Goal: Information Seeking & Learning: Learn about a topic

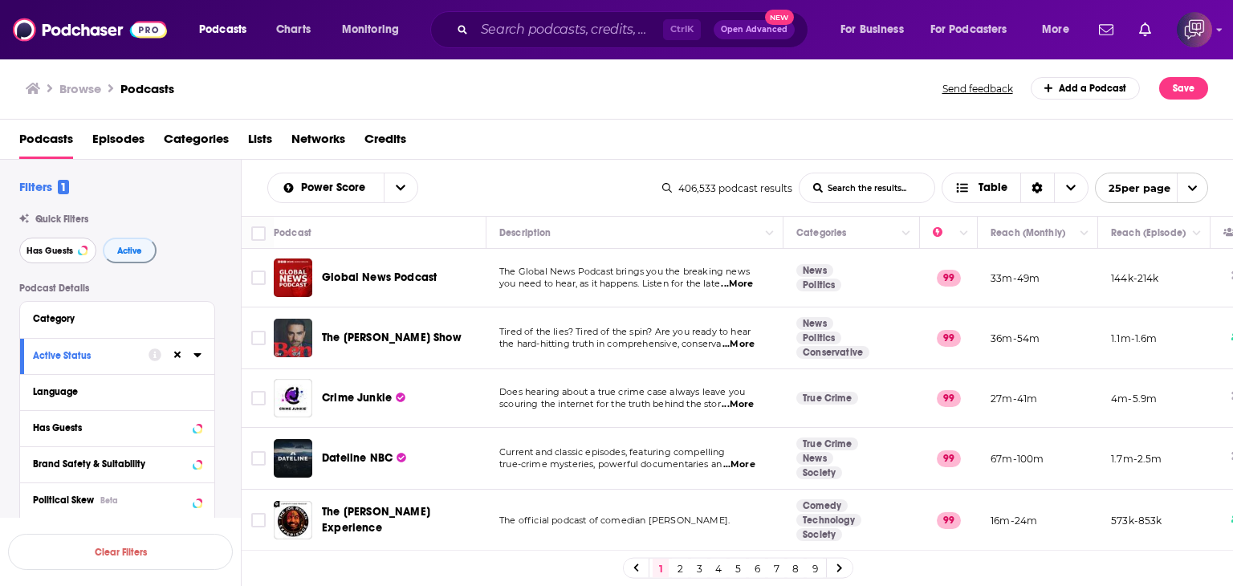
drag, startPoint x: 35, startPoint y: 251, endPoint x: 161, endPoint y: 279, distance: 128.3
click at [35, 251] on span "Has Guests" at bounding box center [49, 250] width 47 height 9
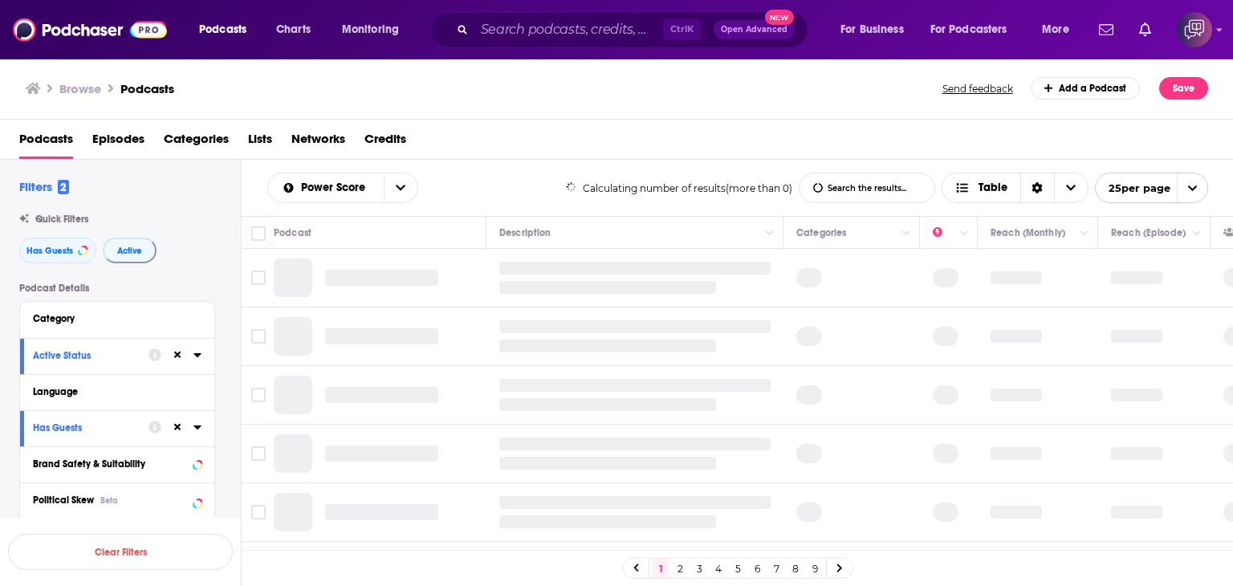
click at [868, 196] on input "List Search Input" at bounding box center [867, 187] width 135 height 29
type input "international justice"
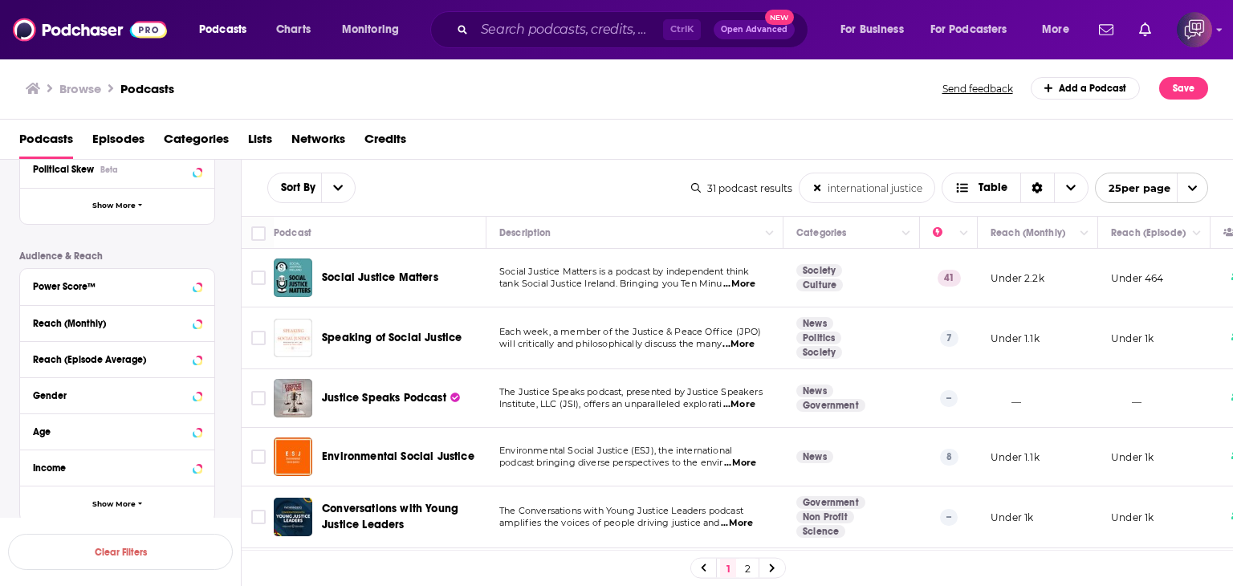
scroll to position [306, 0]
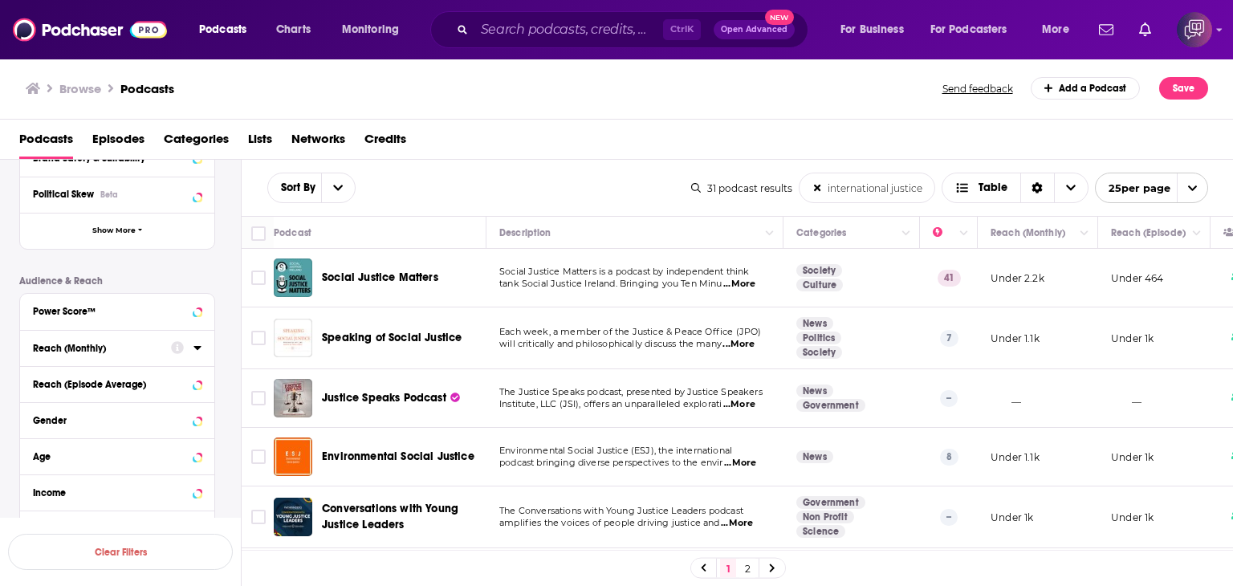
click at [199, 350] on icon at bounding box center [197, 347] width 8 height 13
click at [100, 378] on input "number" at bounding box center [73, 377] width 80 height 26
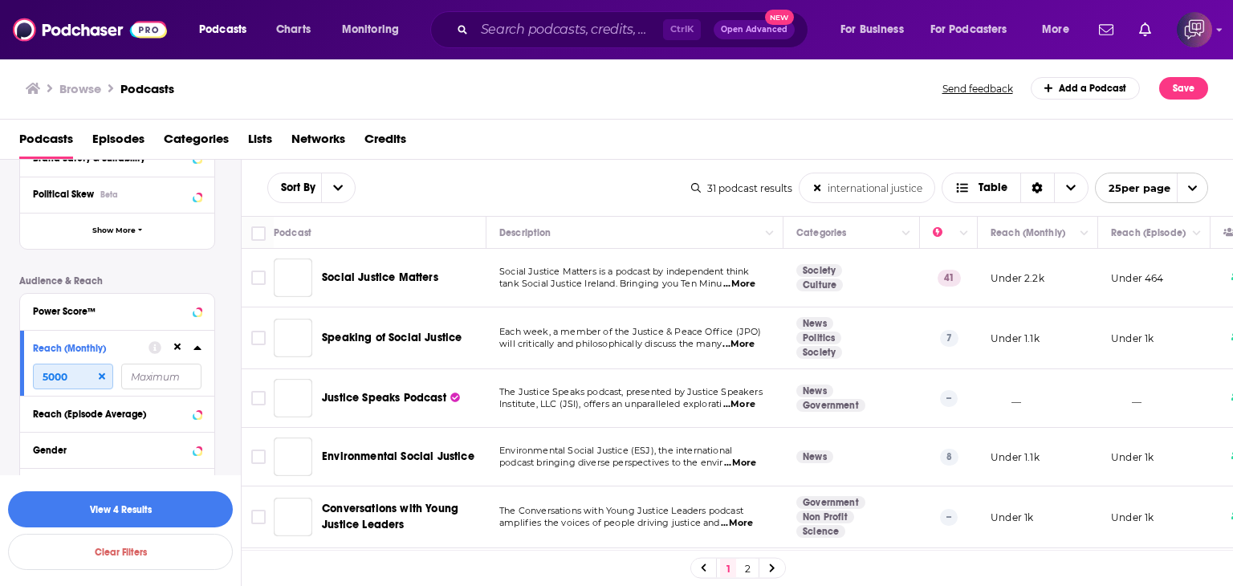
type input "5000"
click at [182, 373] on input "number" at bounding box center [161, 377] width 80 height 26
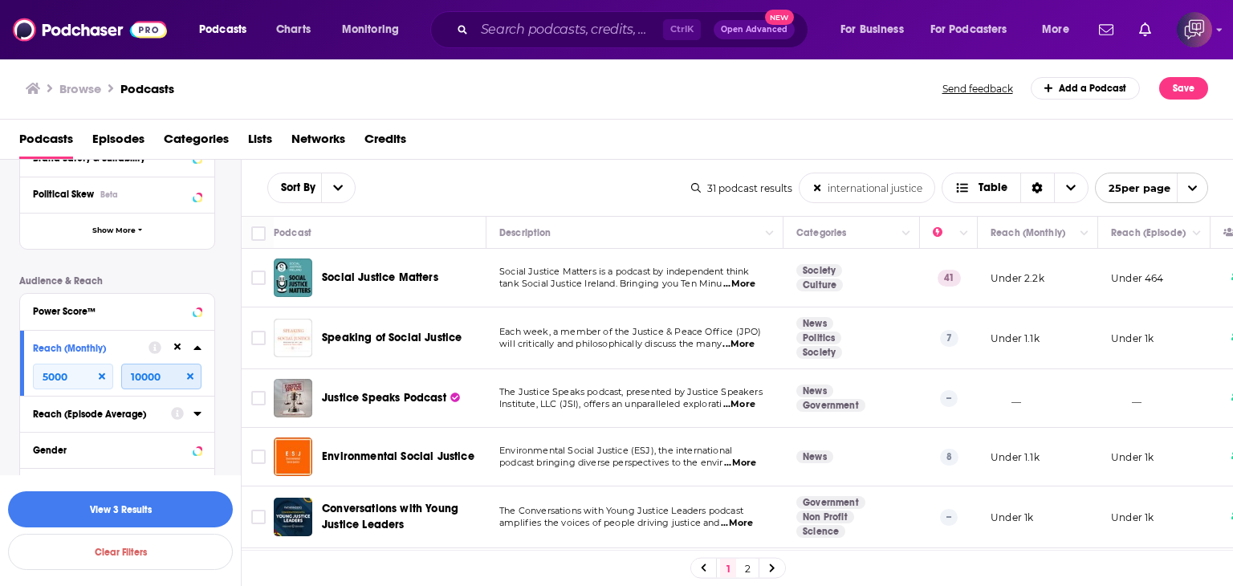
type input "10000"
click at [147, 416] on div "Reach (Episode Average)" at bounding box center [97, 414] width 128 height 11
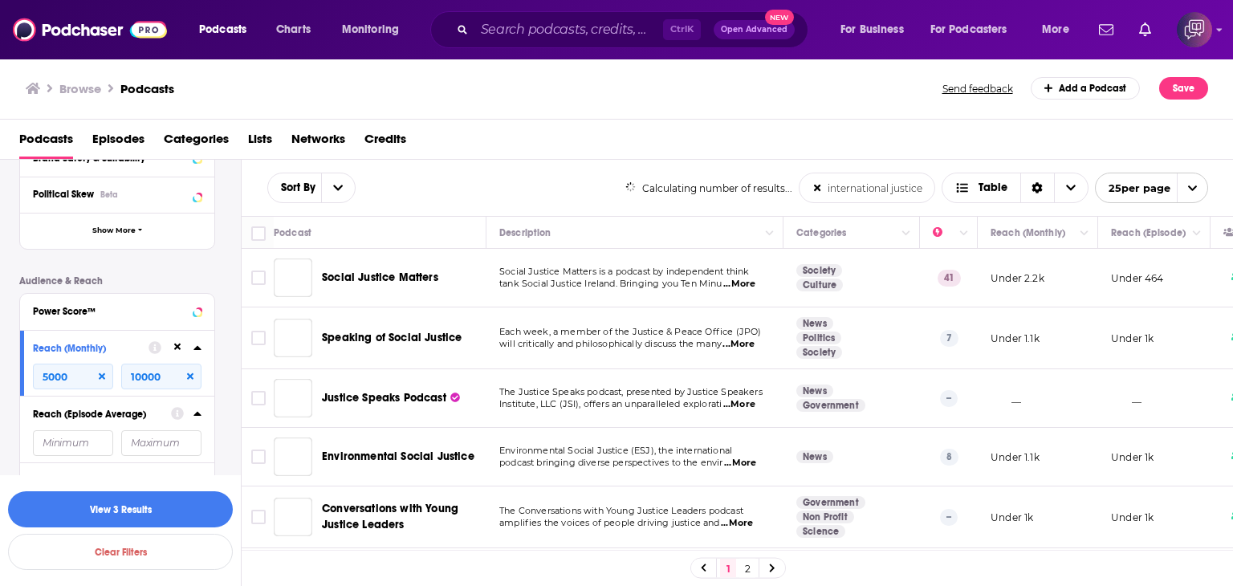
click at [74, 443] on input "number" at bounding box center [73, 443] width 80 height 26
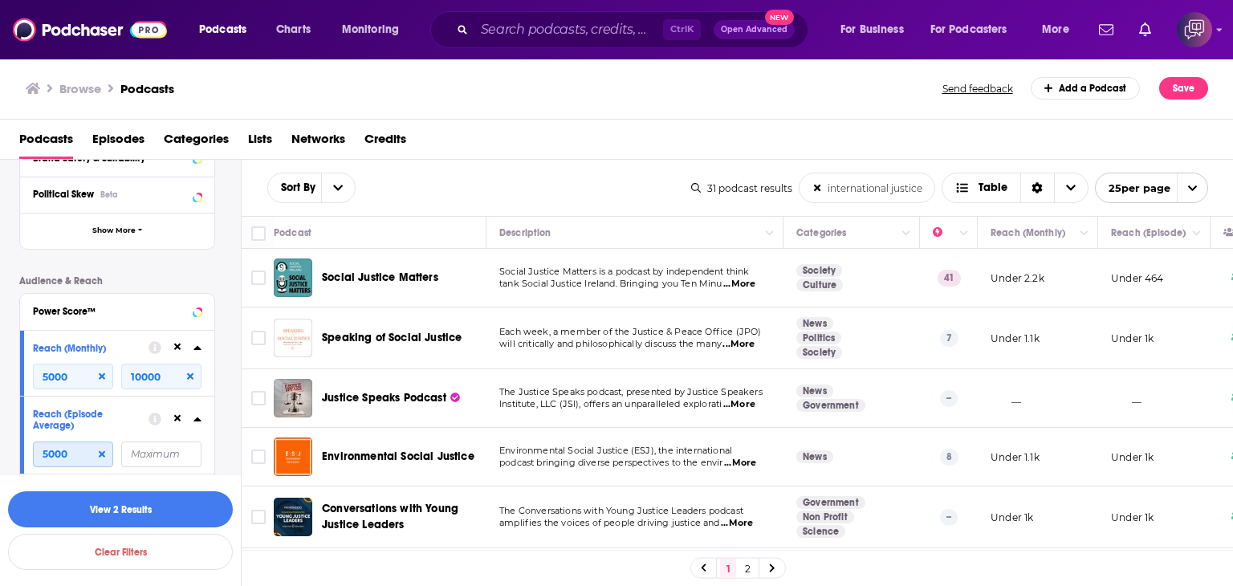
type input "5000"
click at [160, 457] on input "number" at bounding box center [161, 454] width 80 height 26
type input "2"
type input "10000"
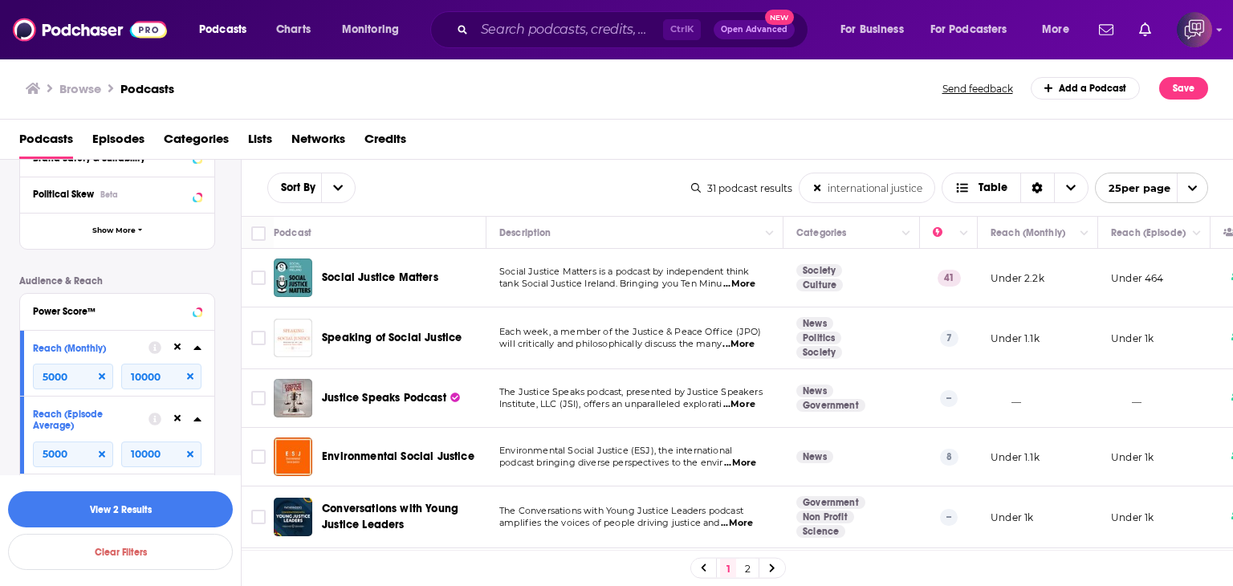
click at [924, 193] on input "international justice" at bounding box center [867, 187] width 135 height 29
drag, startPoint x: 828, startPoint y: 192, endPoint x: 925, endPoint y: 200, distance: 97.5
click at [925, 200] on input "international justice" at bounding box center [867, 187] width 135 height 29
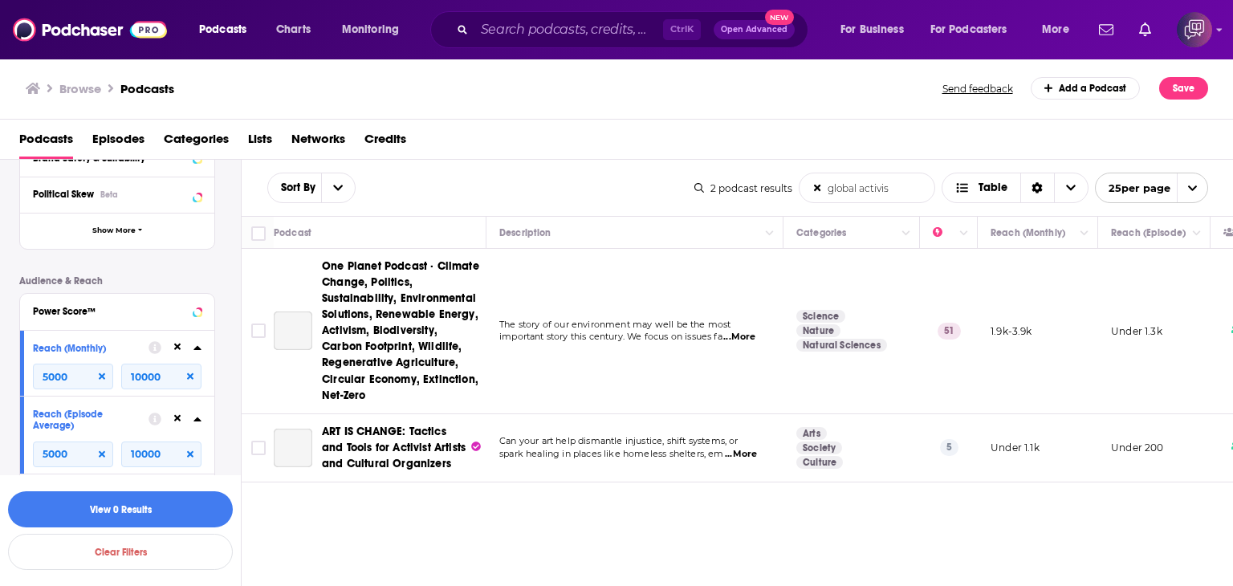
type input "global activism"
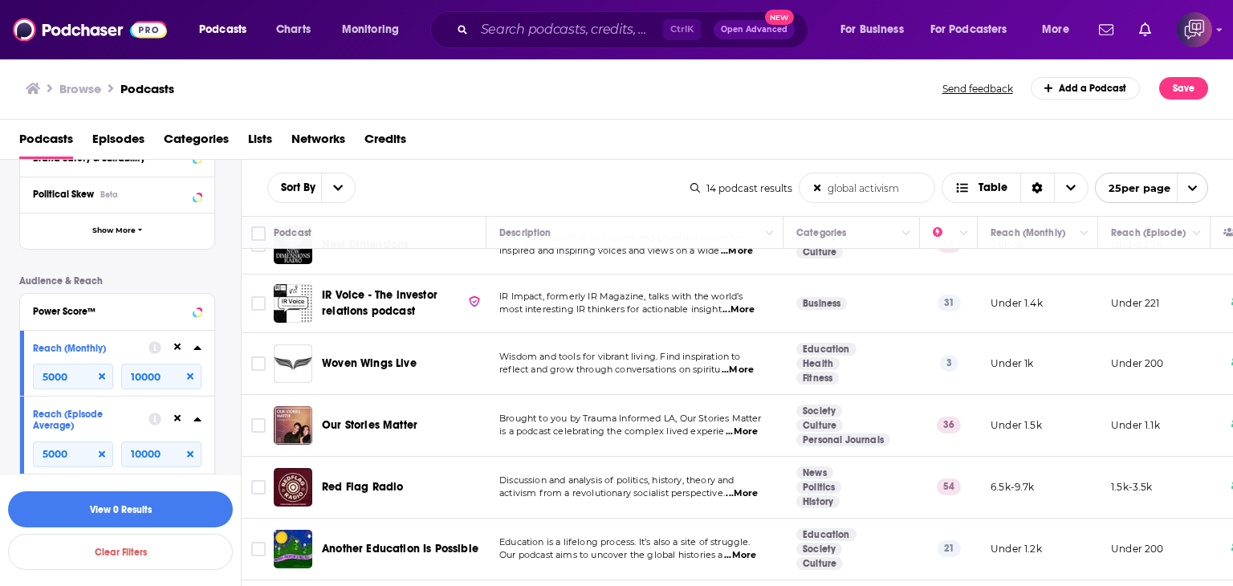
scroll to position [631, 0]
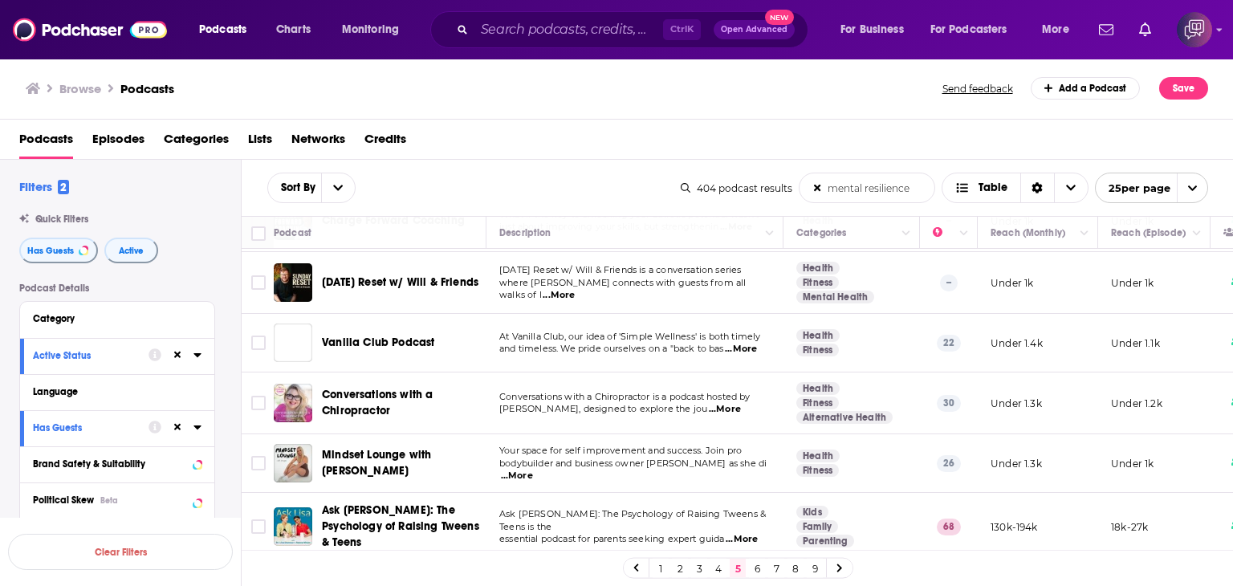
scroll to position [1214, 0]
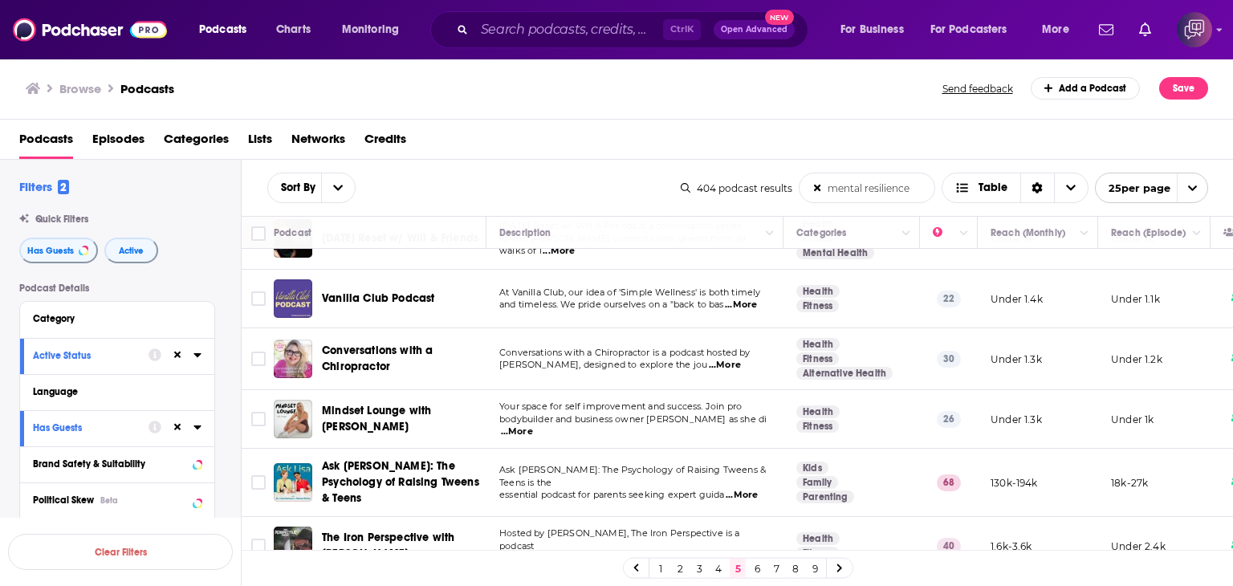
click at [755, 564] on link "6" at bounding box center [757, 568] width 16 height 19
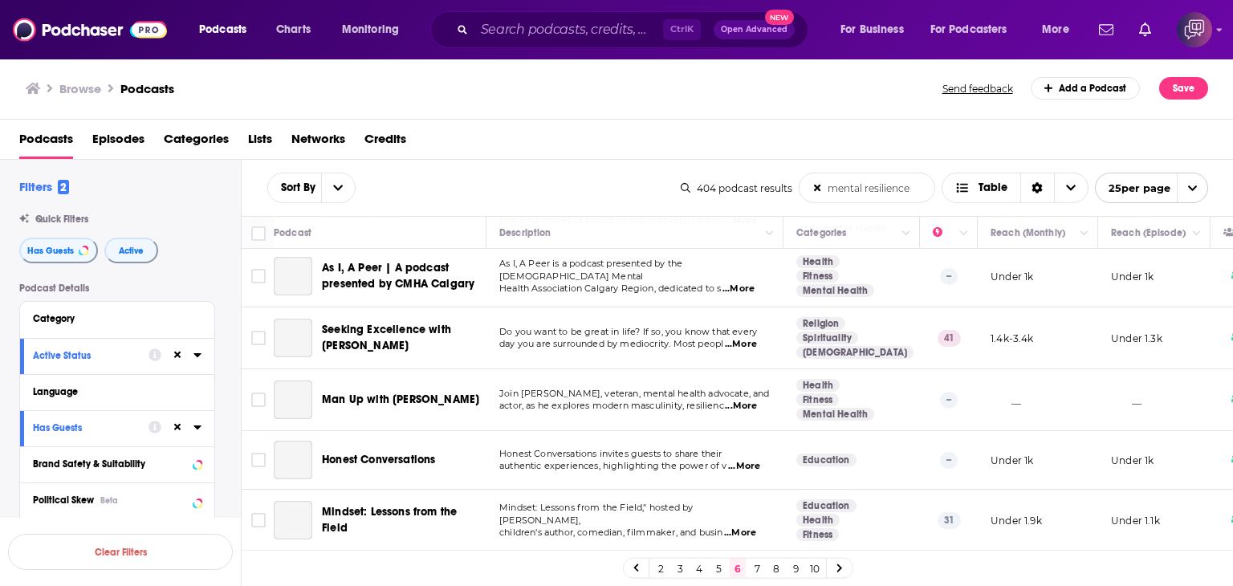
scroll to position [1124, 0]
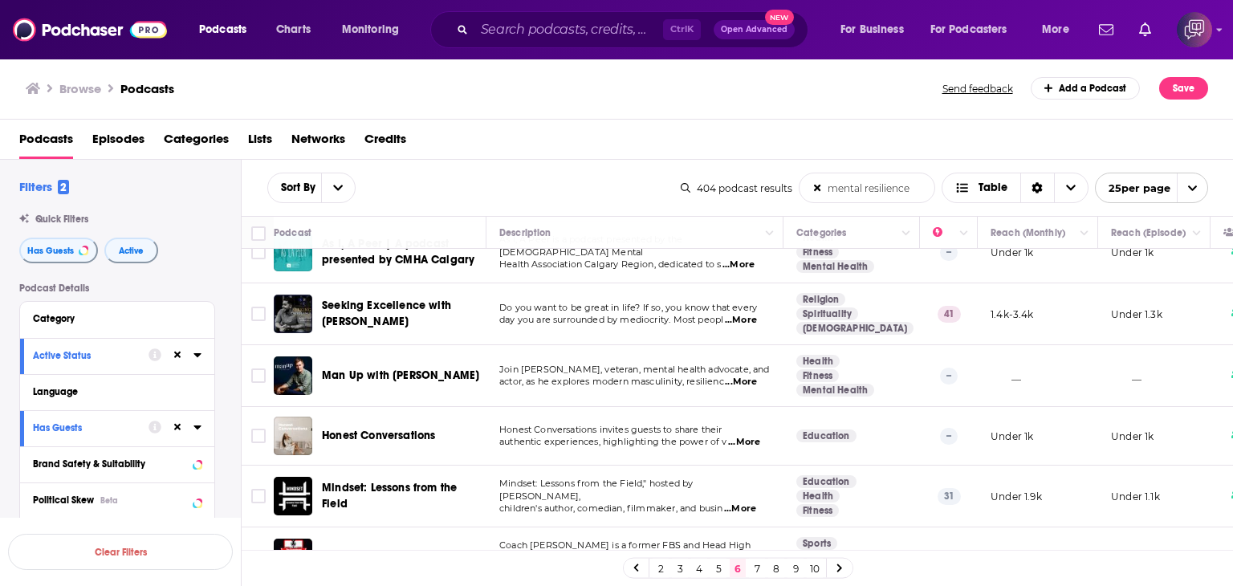
click at [747, 314] on span "...More" at bounding box center [741, 320] width 32 height 13
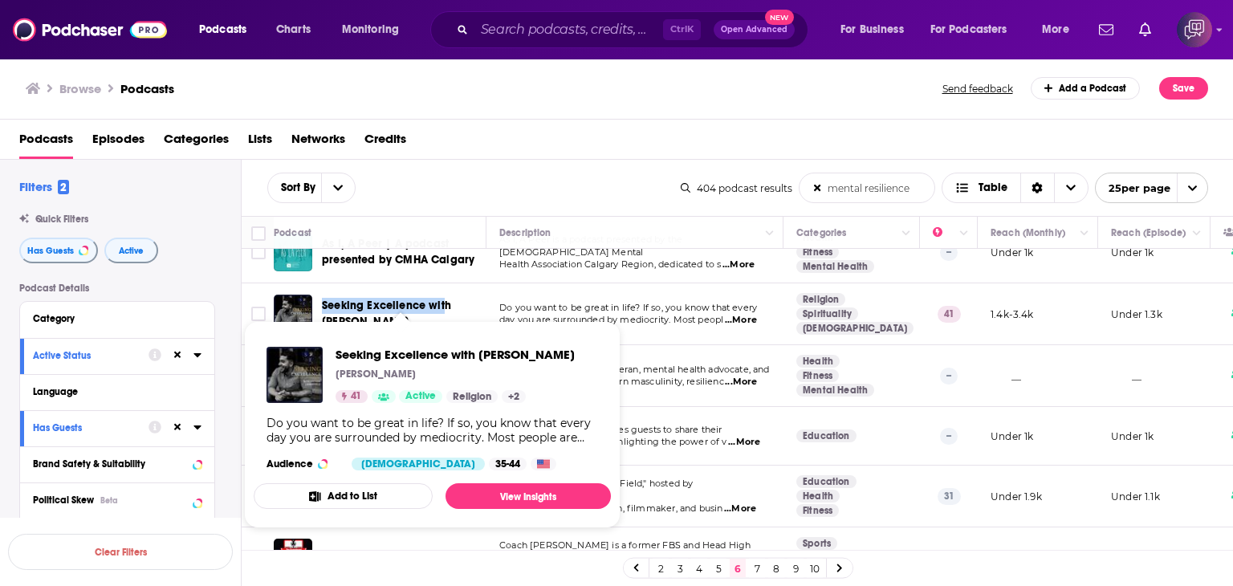
drag, startPoint x: 321, startPoint y: 284, endPoint x: 442, endPoint y: 302, distance: 122.5
click at [442, 302] on div "Seeking Excellence with Nathan Crankfield" at bounding box center [381, 314] width 215 height 39
drag, startPoint x: 330, startPoint y: 344, endPoint x: 606, endPoint y: 351, distance: 276.2
click at [606, 351] on div "Seeking Excellence with Nathan Crankfield Nathan Crankfield 41 Active Religion …" at bounding box center [432, 408] width 357 height 149
copy span "Seeking Excellence with Nathan Crankfield"
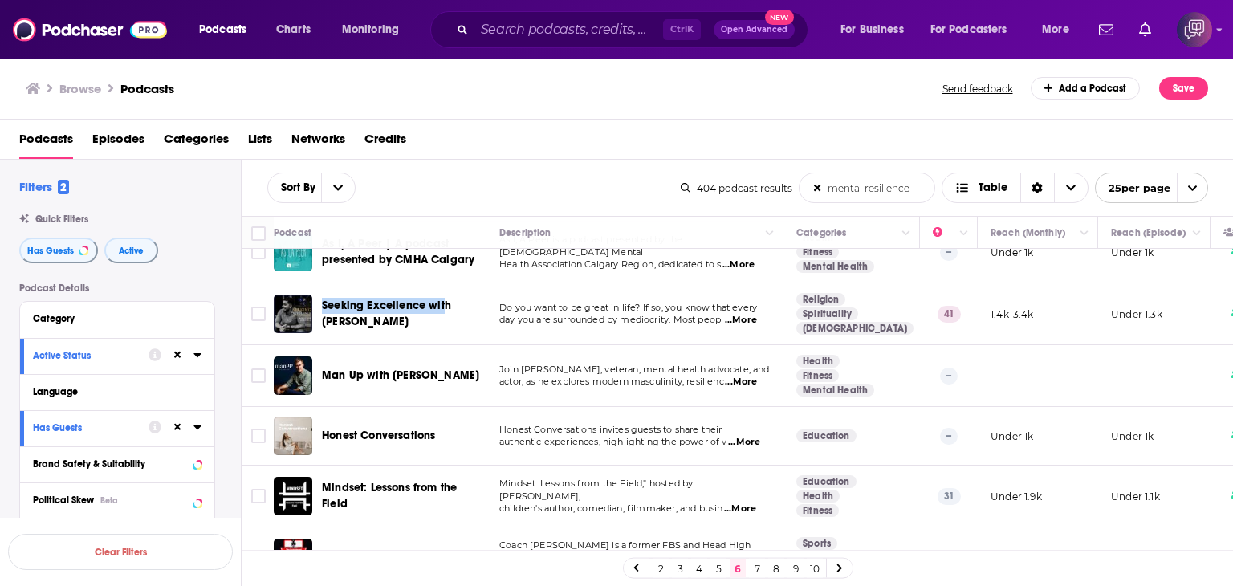
scroll to position [1220, 0]
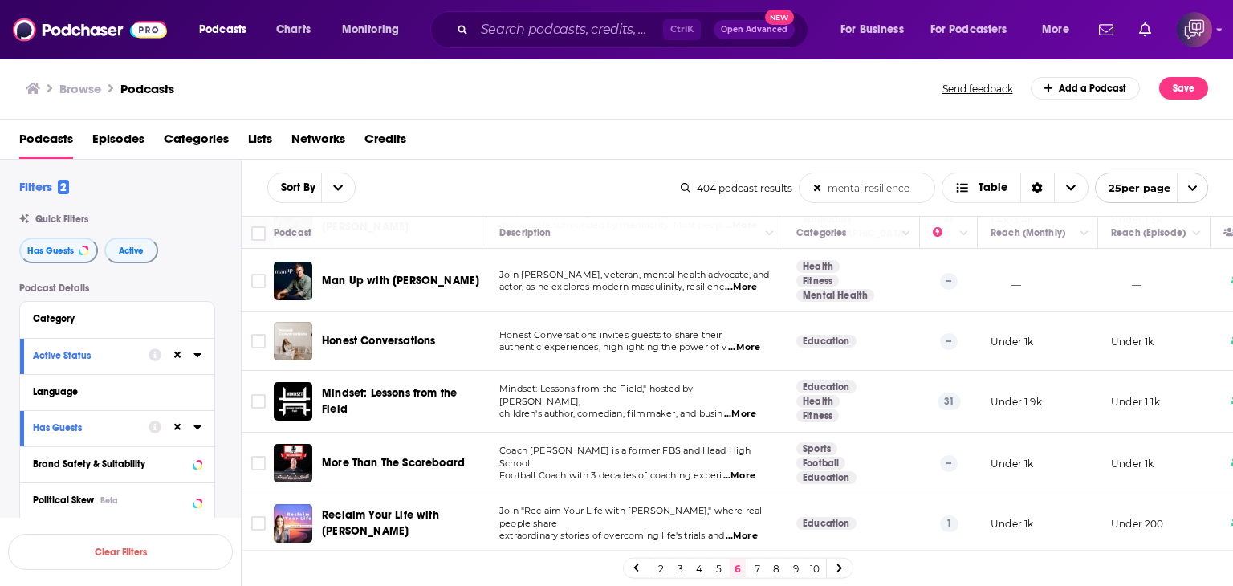
click at [745, 408] on span "...More" at bounding box center [740, 414] width 32 height 13
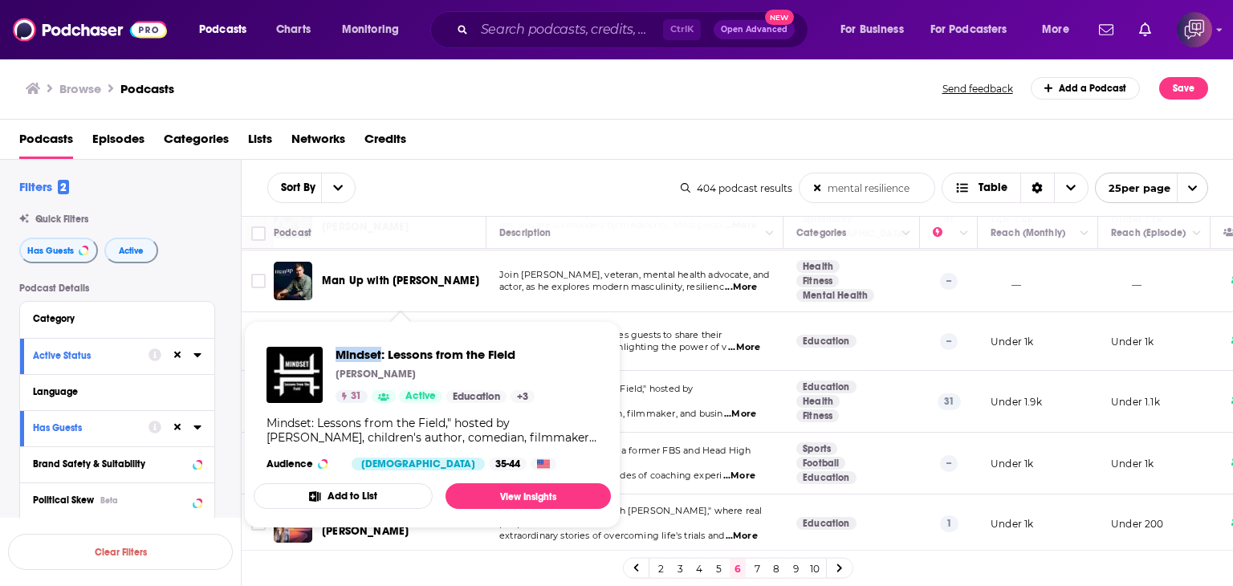
drag, startPoint x: 332, startPoint y: 345, endPoint x: 382, endPoint y: 339, distance: 50.2
click at [382, 339] on div "Mindset: Lessons from the Field Gina Casazza 31 Active Education + 3 Mindset: L…" at bounding box center [432, 408] width 357 height 149
copy span "Mindset"
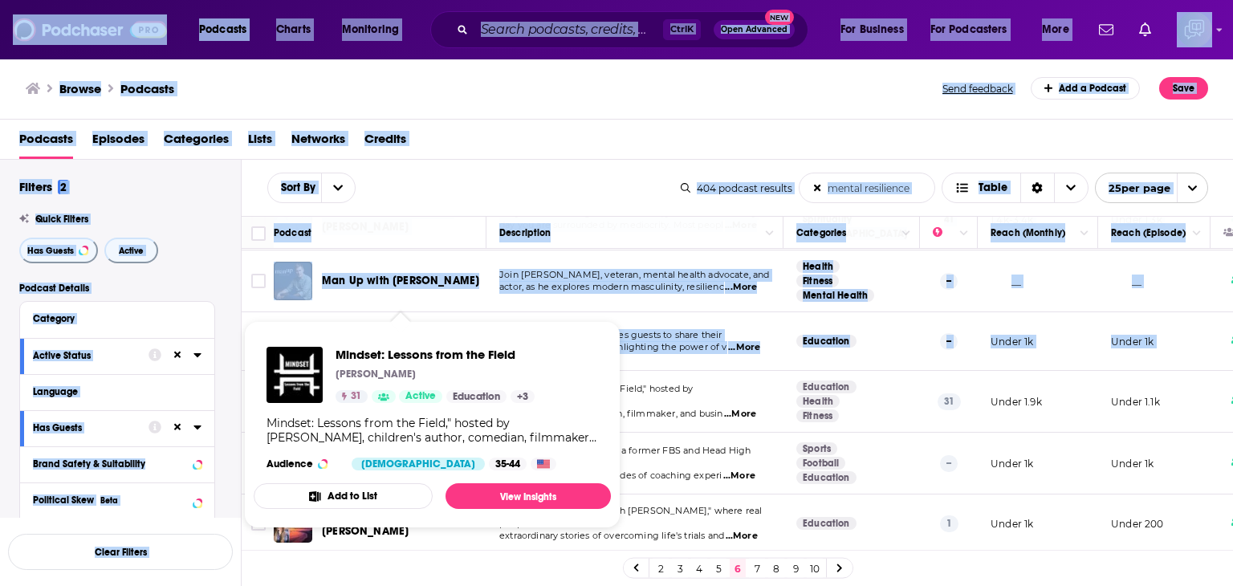
drag, startPoint x: 316, startPoint y: 370, endPoint x: 390, endPoint y: 396, distance: 78.2
click at [391, 399] on div "Podcasts Charts Monitoring Ctrl K Open Advanced New For Business For Podcasters…" at bounding box center [616, 293] width 1233 height 586
click at [342, 338] on div "Mindset: Lessons from the Field Gina Casazza 31 Active Education + 3 Mindset: L…" at bounding box center [432, 408] width 357 height 149
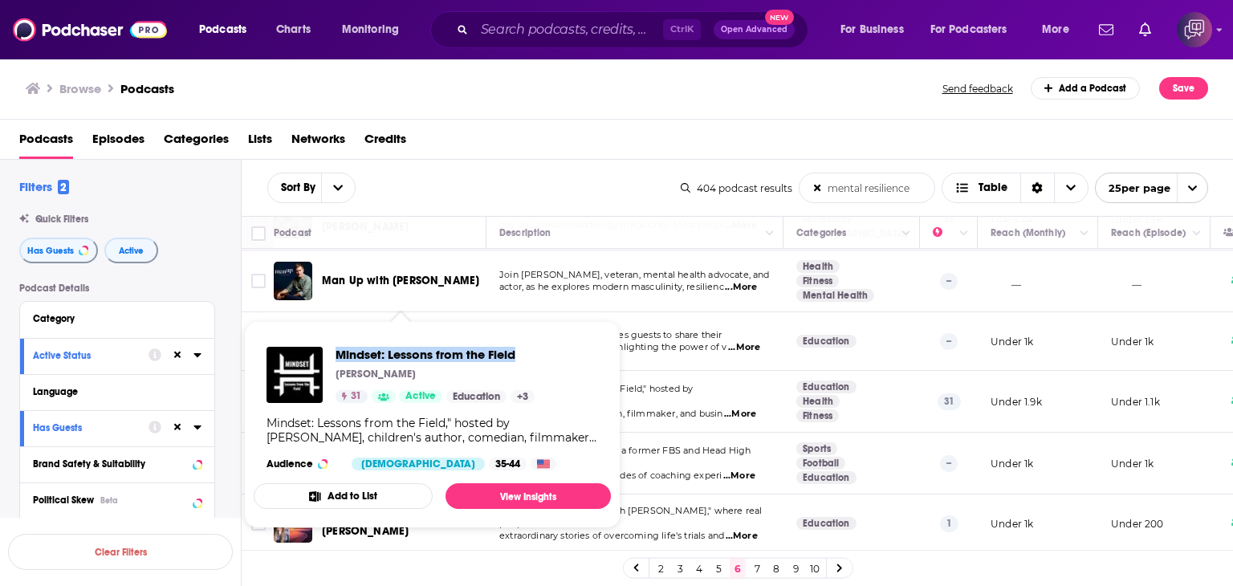
drag, startPoint x: 334, startPoint y: 335, endPoint x: 518, endPoint y: 344, distance: 184.1
click at [518, 344] on div "Mindset: Lessons from the Field Gina Casazza 31 Active Education + 3 Mindset: L…" at bounding box center [432, 408] width 357 height 149
copy span "Mindset: Lessons from the Field"
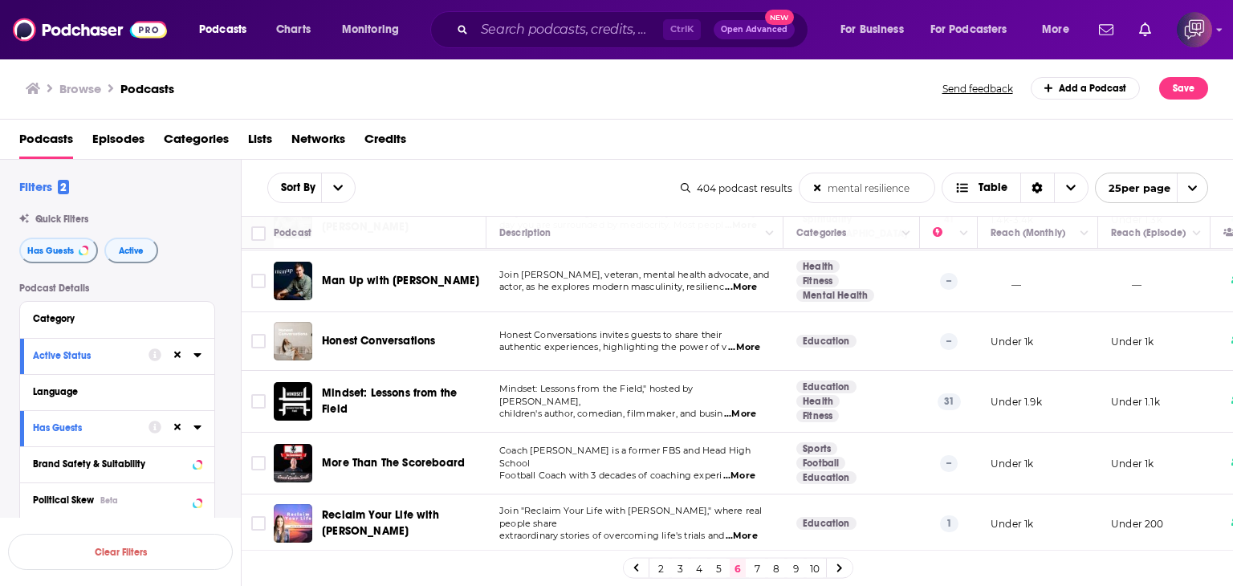
click at [753, 569] on link "7" at bounding box center [757, 568] width 16 height 19
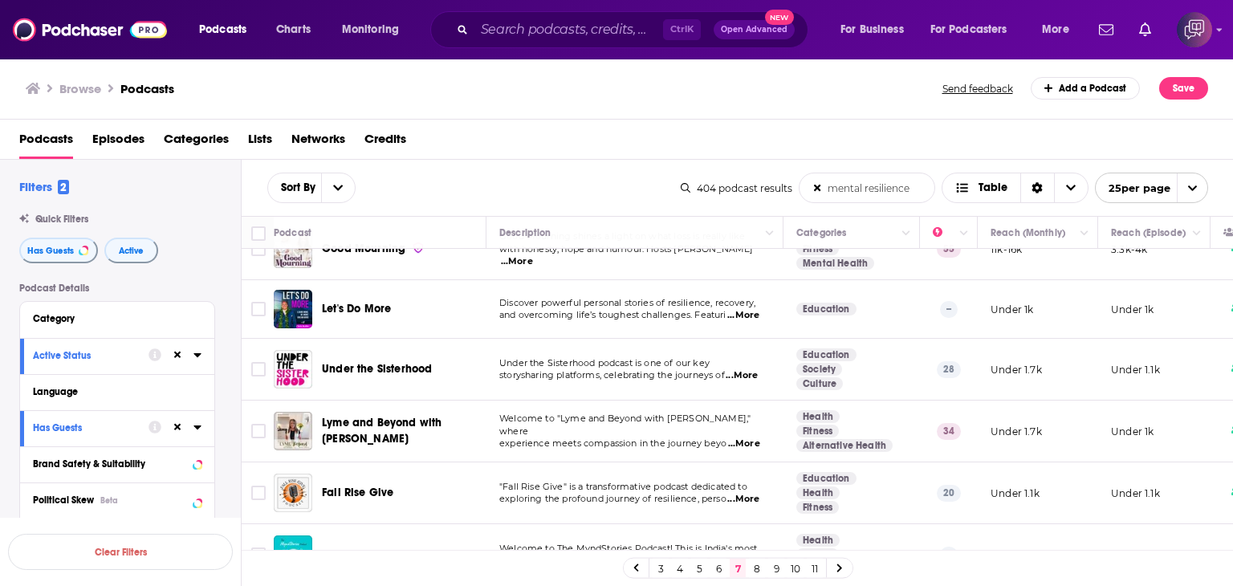
scroll to position [1233, 0]
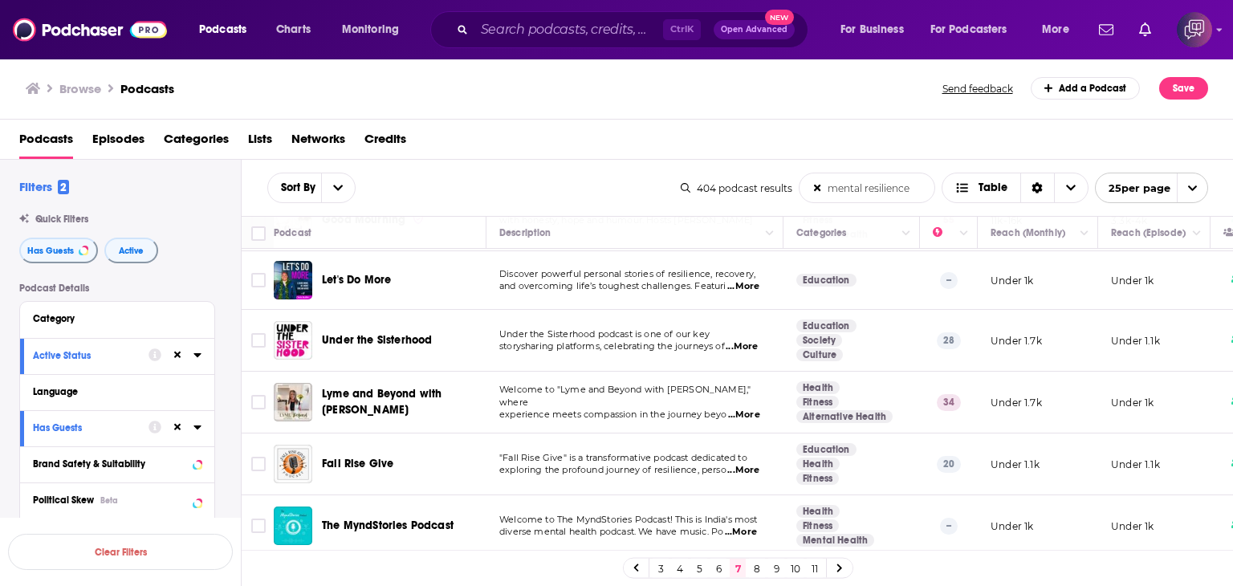
click at [749, 409] on span "...More" at bounding box center [744, 415] width 32 height 13
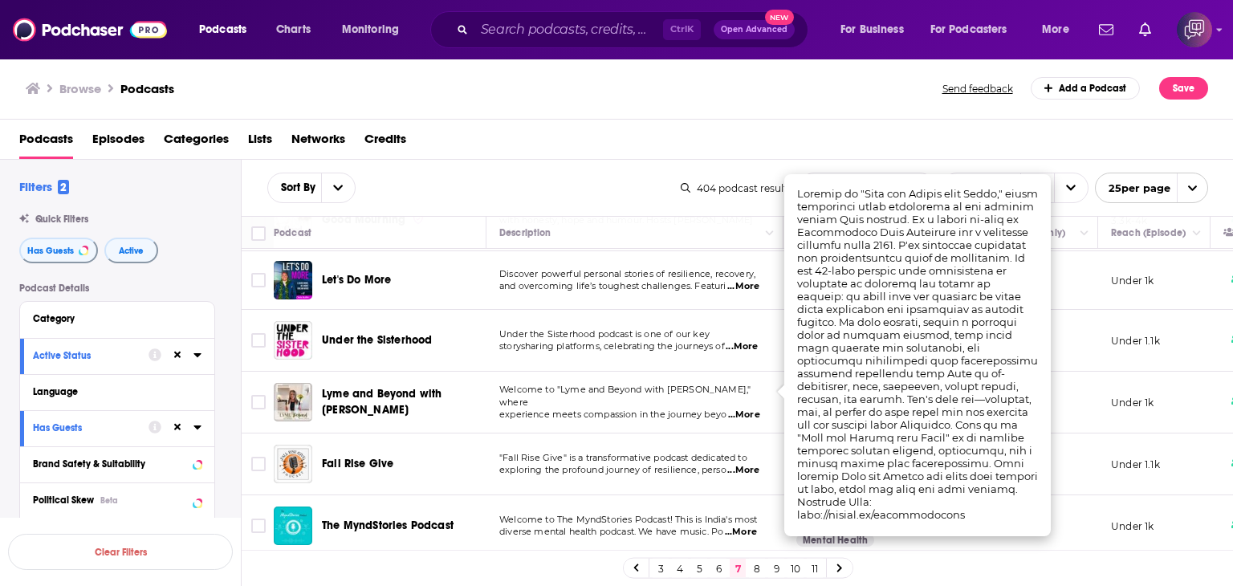
click at [564, 94] on div "Browse Podcasts" at bounding box center [485, 88] width 918 height 22
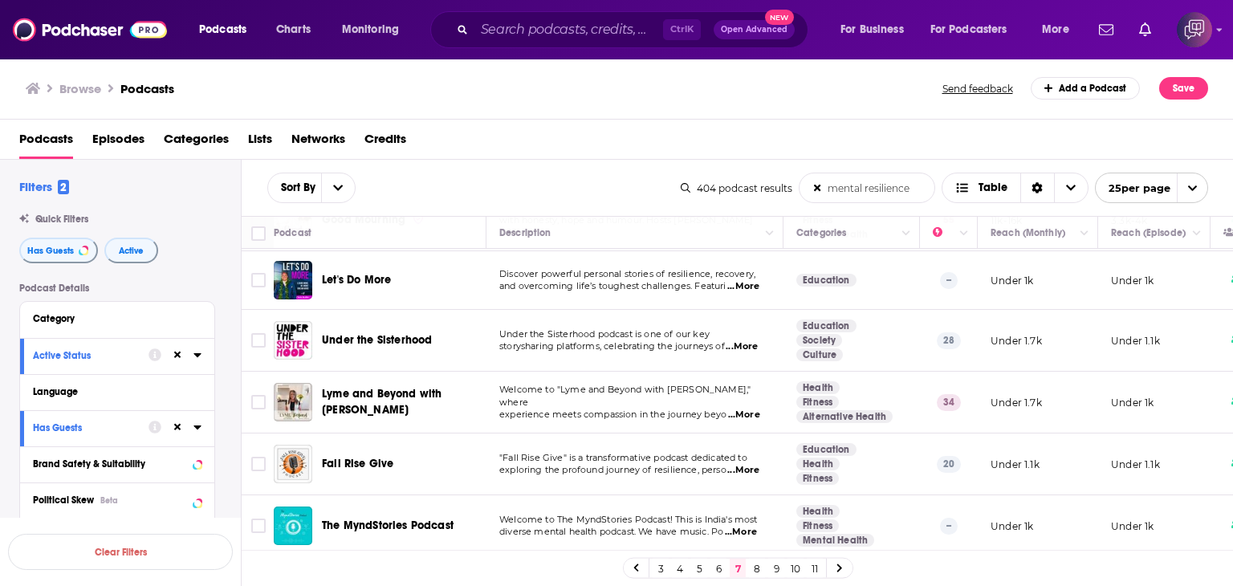
click at [759, 572] on link "8" at bounding box center [757, 568] width 16 height 19
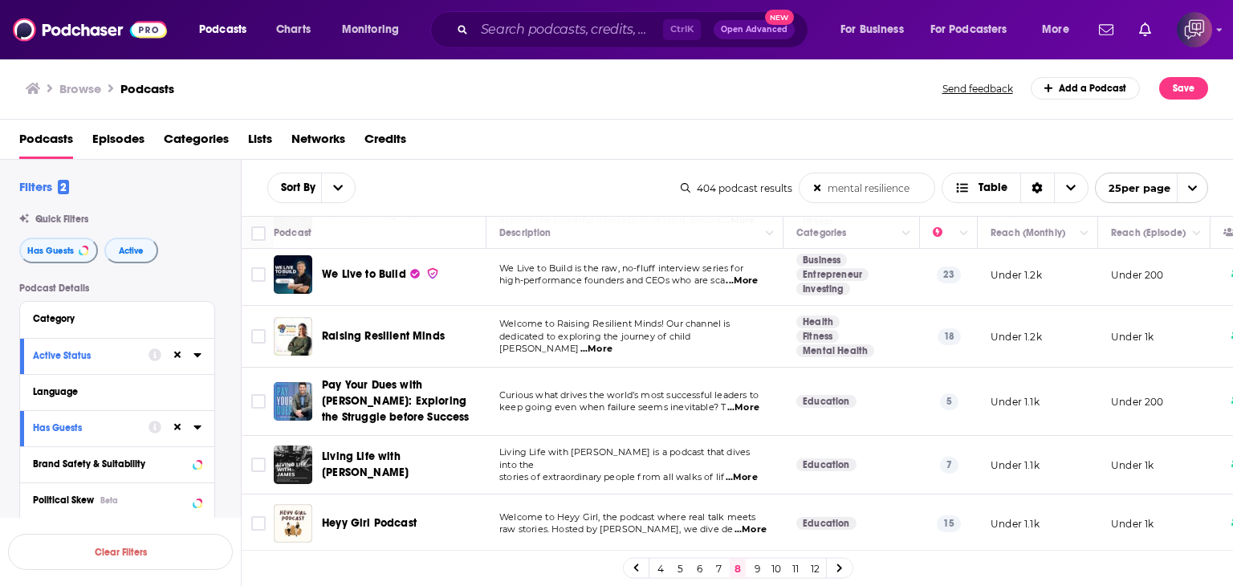
scroll to position [1230, 0]
click at [760, 568] on link "9" at bounding box center [757, 568] width 16 height 19
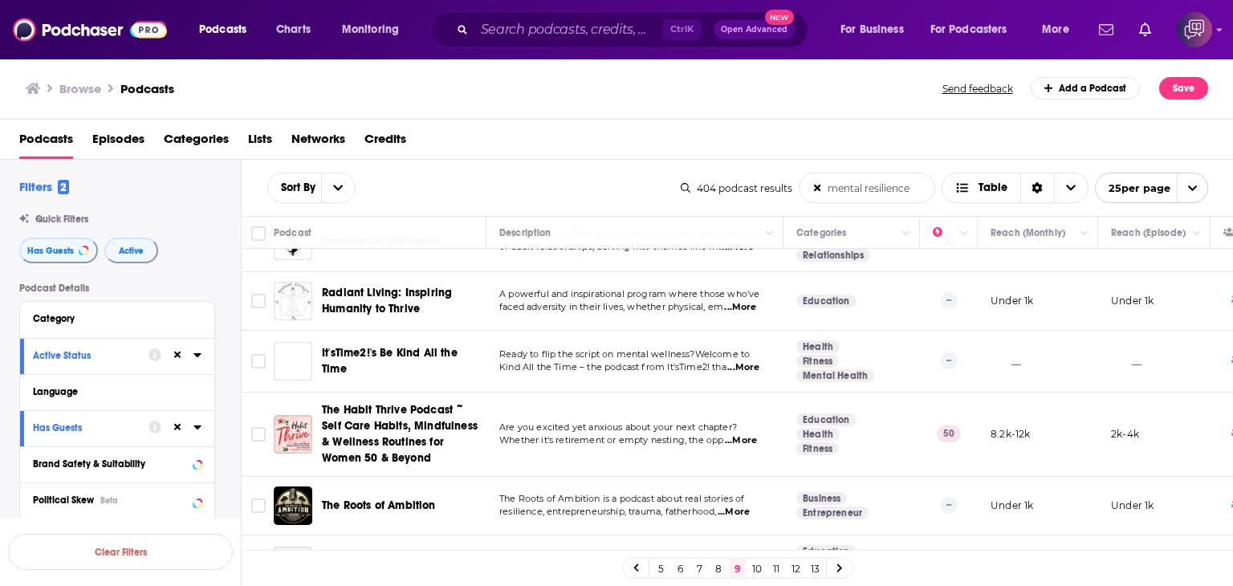
scroll to position [963, 0]
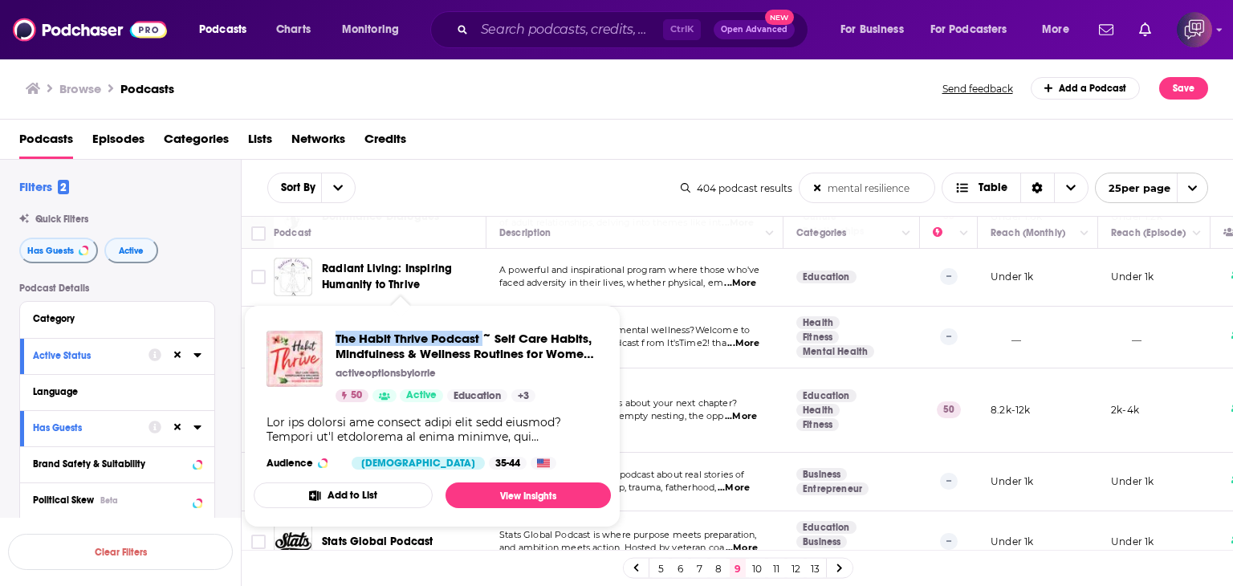
drag, startPoint x: 332, startPoint y: 324, endPoint x: 483, endPoint y: 320, distance: 151.8
click at [483, 320] on div "The Habit Thrive Podcast ~ Self Care Habits, Mindfulness & Wellness Routines fo…" at bounding box center [432, 400] width 357 height 165
copy span "The Habit Thrive Podcast"
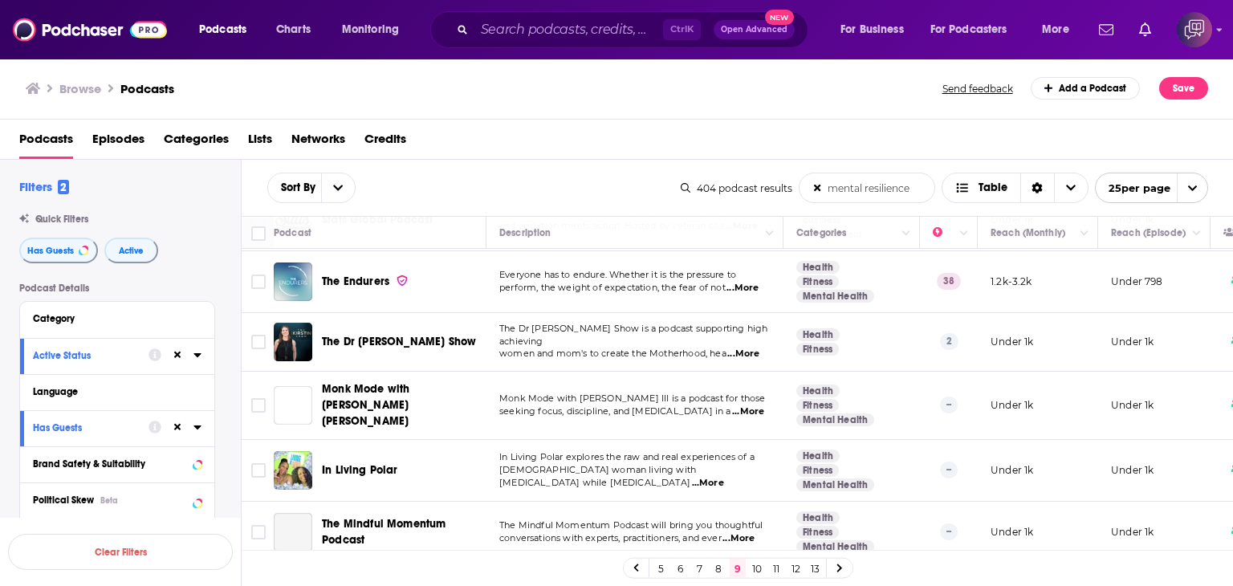
scroll to position [1288, 0]
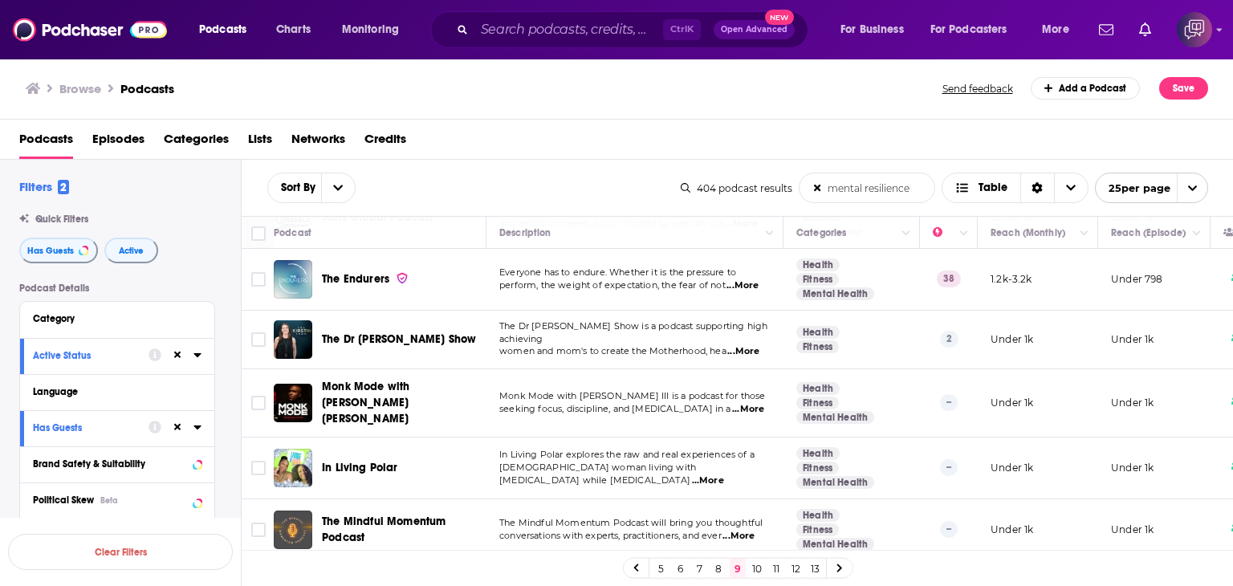
click at [759, 567] on link "10" at bounding box center [757, 568] width 16 height 19
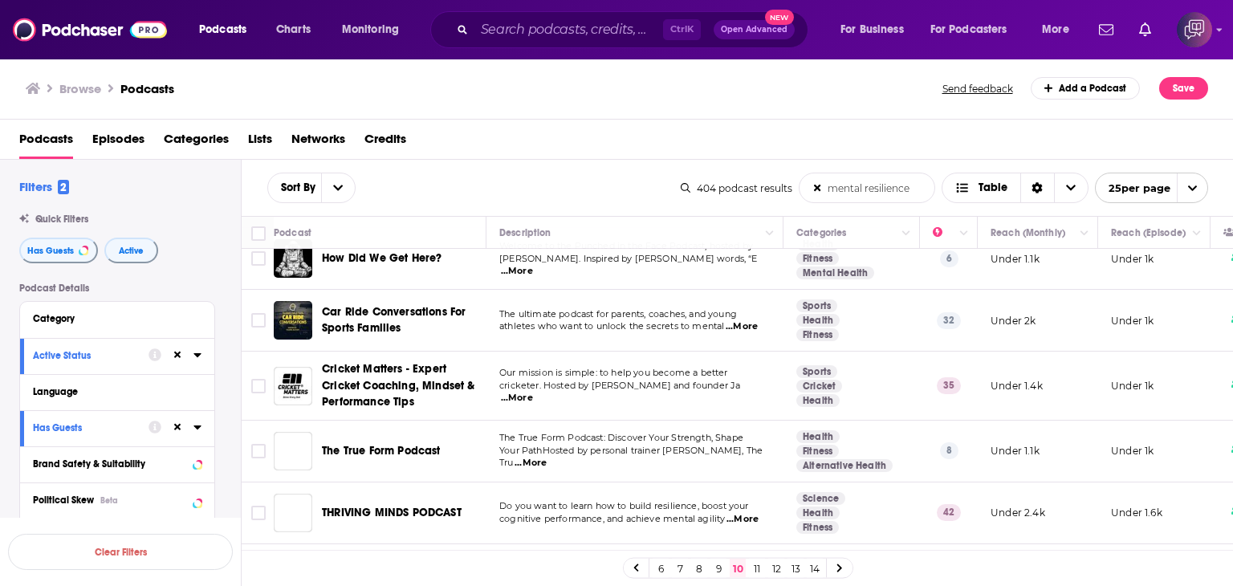
scroll to position [722, 0]
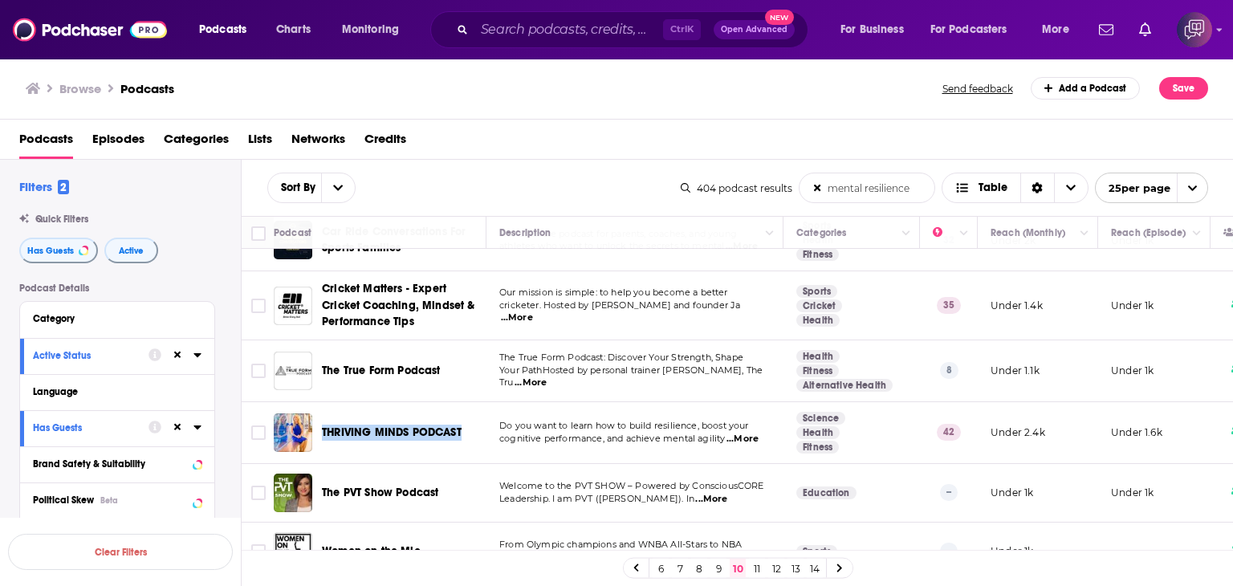
drag, startPoint x: 324, startPoint y: 417, endPoint x: 472, endPoint y: 418, distance: 147.7
click at [472, 418] on div "THRIVING MINDS PODCAST" at bounding box center [405, 432] width 167 height 39
copy span "THRIVING MINDS PODCAST"
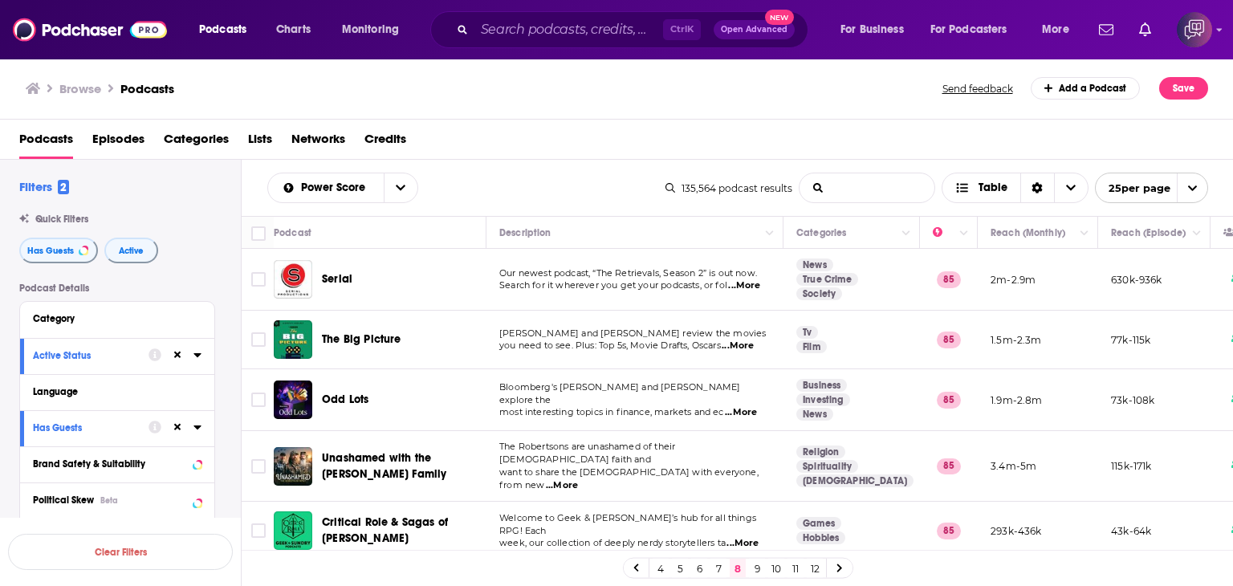
click at [884, 193] on input "List Search Input" at bounding box center [867, 187] width 135 height 29
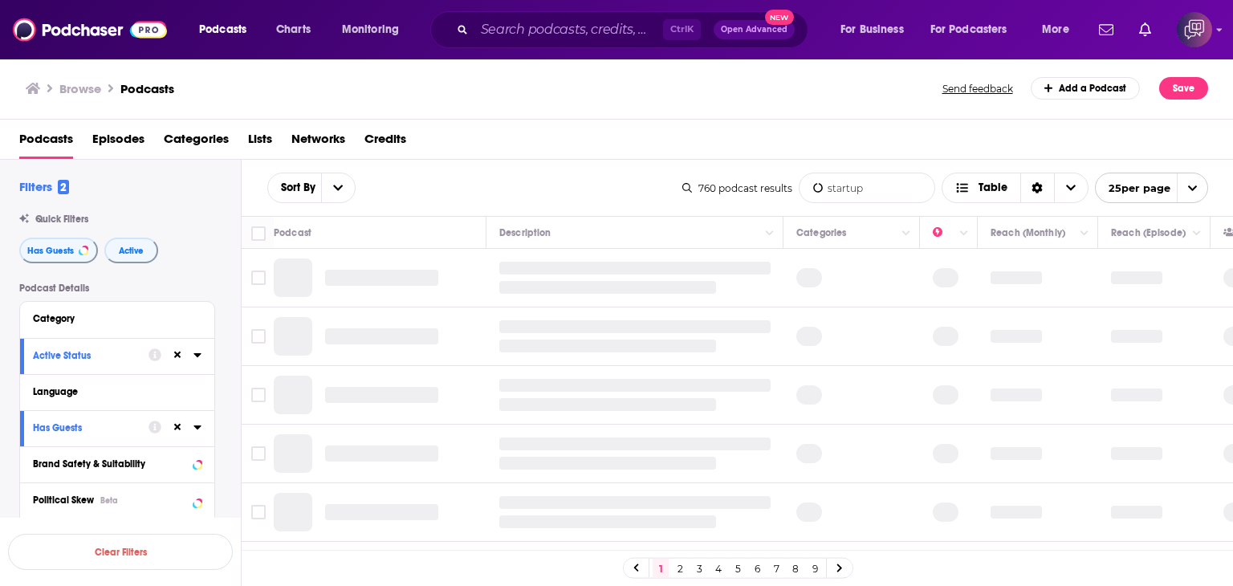
type input "startups"
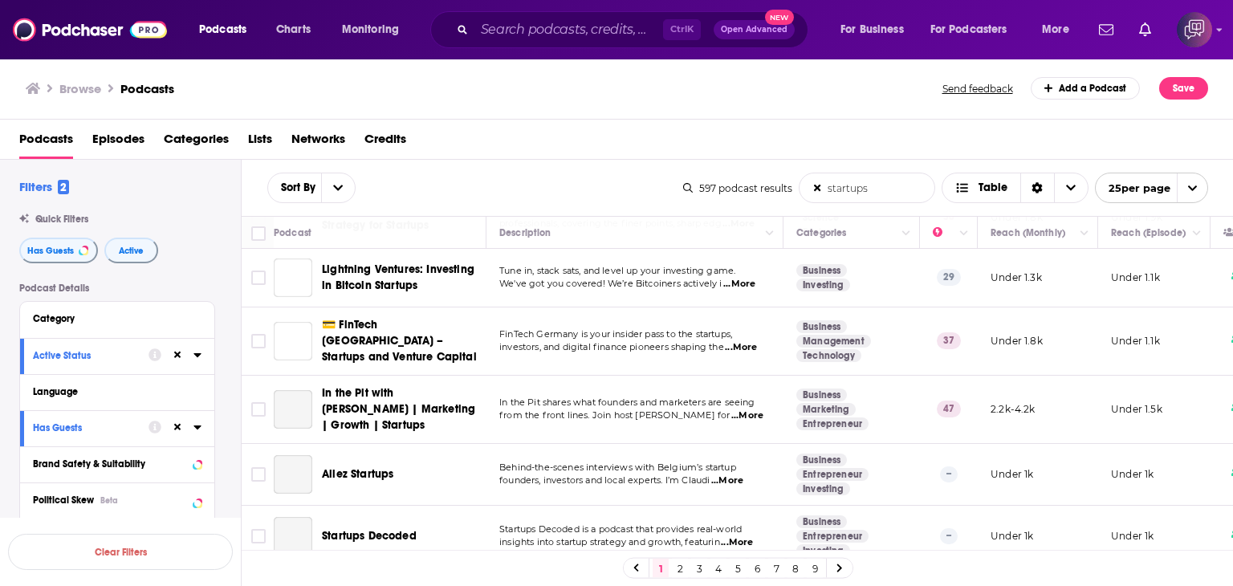
scroll to position [1249, 0]
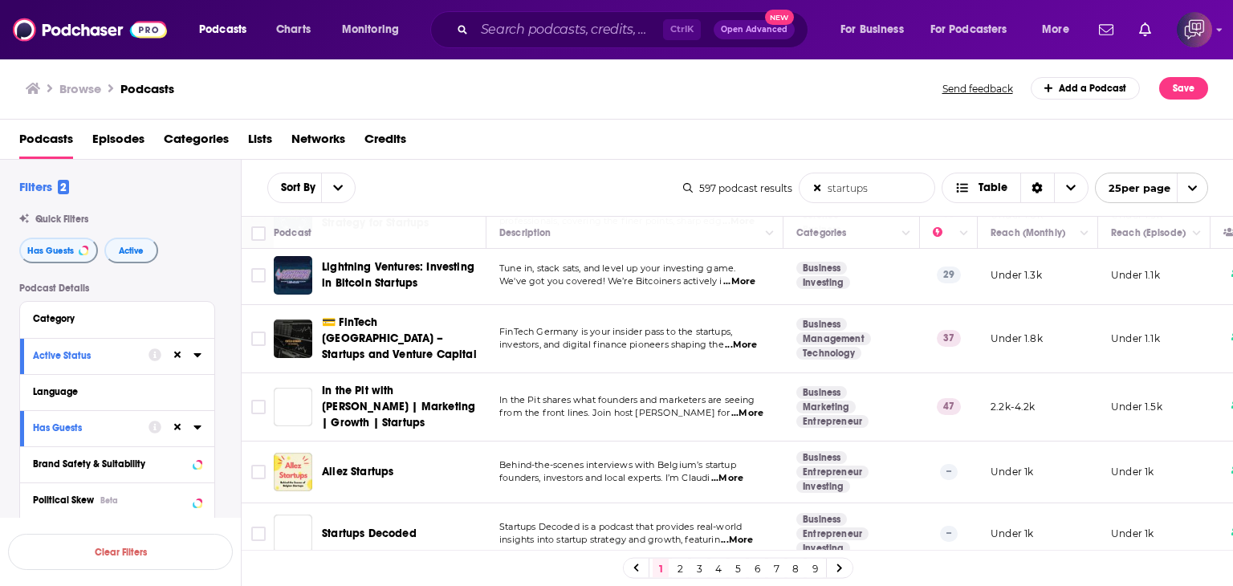
drag, startPoint x: 699, startPoint y: 569, endPoint x: 722, endPoint y: 540, distance: 36.6
click at [699, 569] on link "3" at bounding box center [699, 568] width 16 height 19
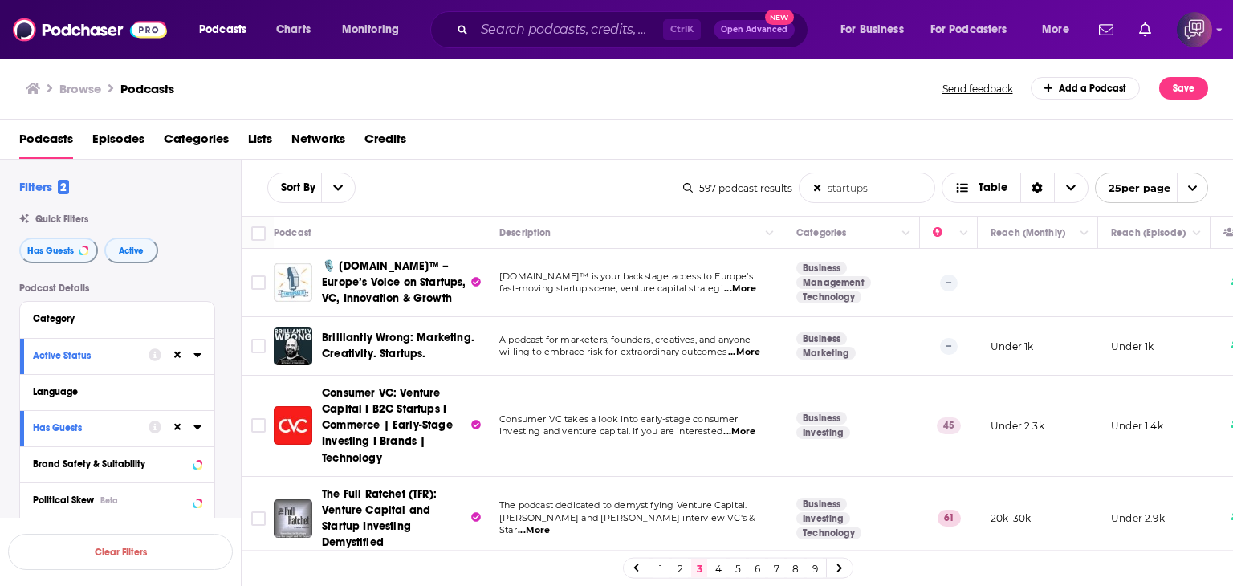
scroll to position [80, 0]
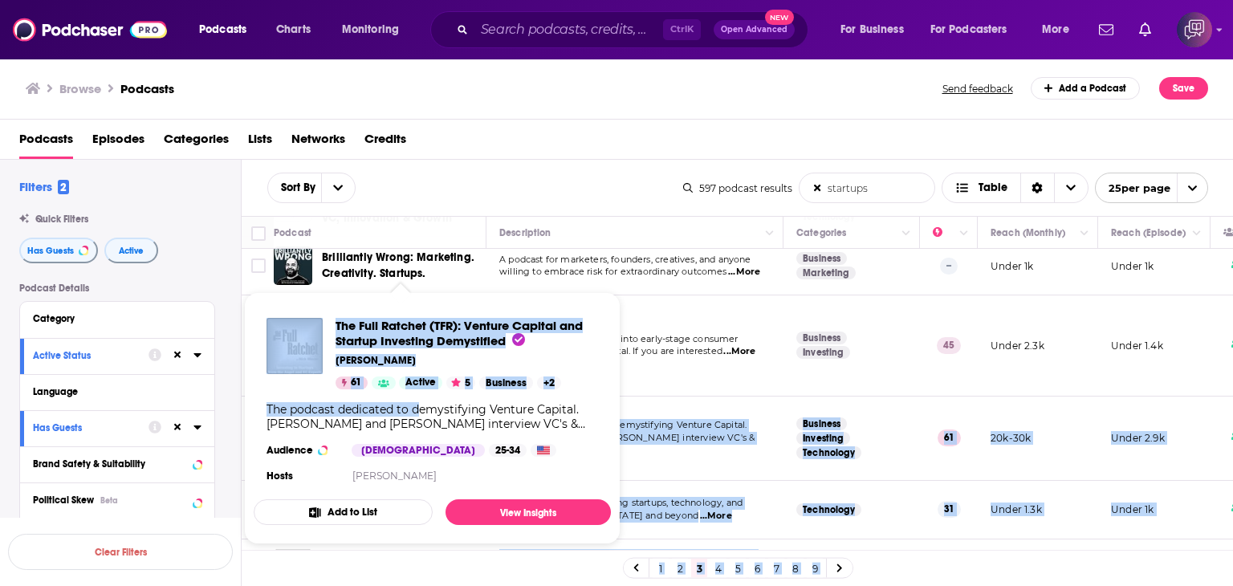
drag, startPoint x: 315, startPoint y: 399, endPoint x: 417, endPoint y: 409, distance: 103.2
click at [417, 409] on div "Podcasts Charts Monitoring Ctrl K Open Advanced New For Business For Podcasters…" at bounding box center [616, 293] width 1233 height 586
click at [332, 306] on div "The Full Ratchet (TFR): Venture Capital and Startup Investing Demystified Nick …" at bounding box center [432, 402] width 357 height 194
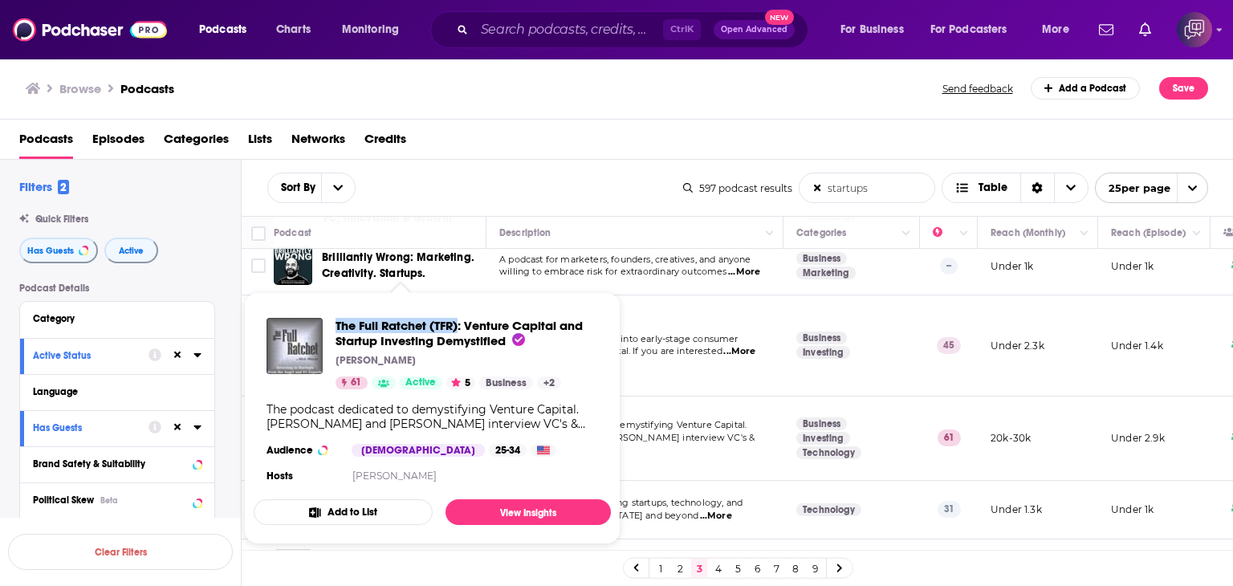
drag, startPoint x: 333, startPoint y: 306, endPoint x: 457, endPoint y: 326, distance: 125.2
click at [457, 326] on div "The Full Ratchet (TFR): Venture Capital and Startup Investing Demystified Nick …" at bounding box center [432, 402] width 357 height 194
copy span "The Full Ratchet (TFR)"
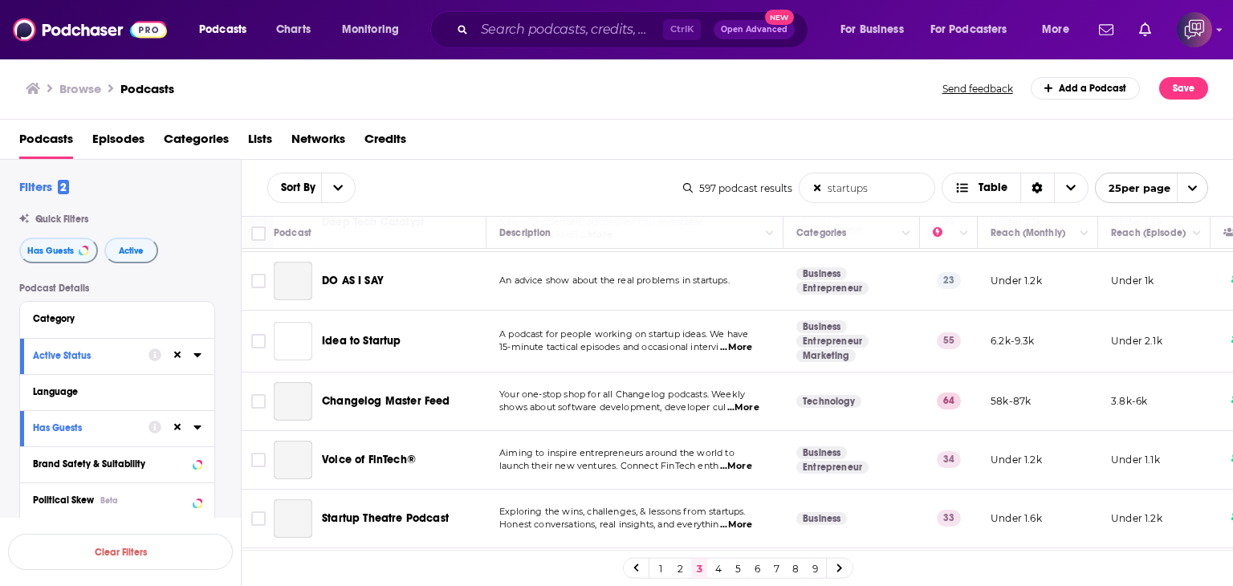
scroll to position [1284, 0]
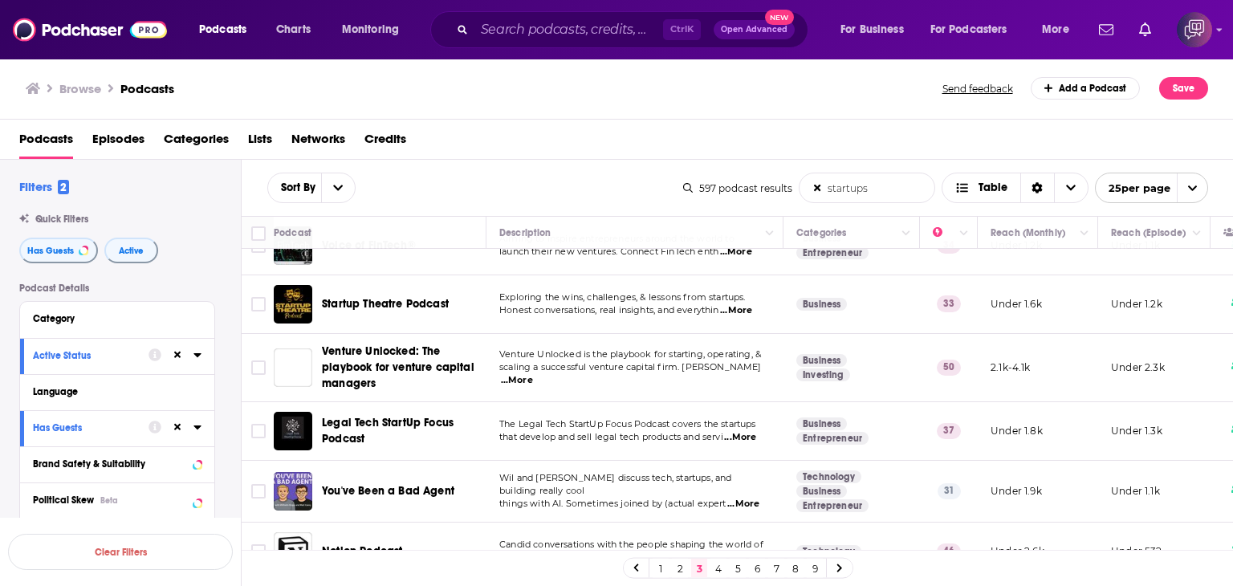
click at [721, 574] on link "4" at bounding box center [718, 568] width 16 height 19
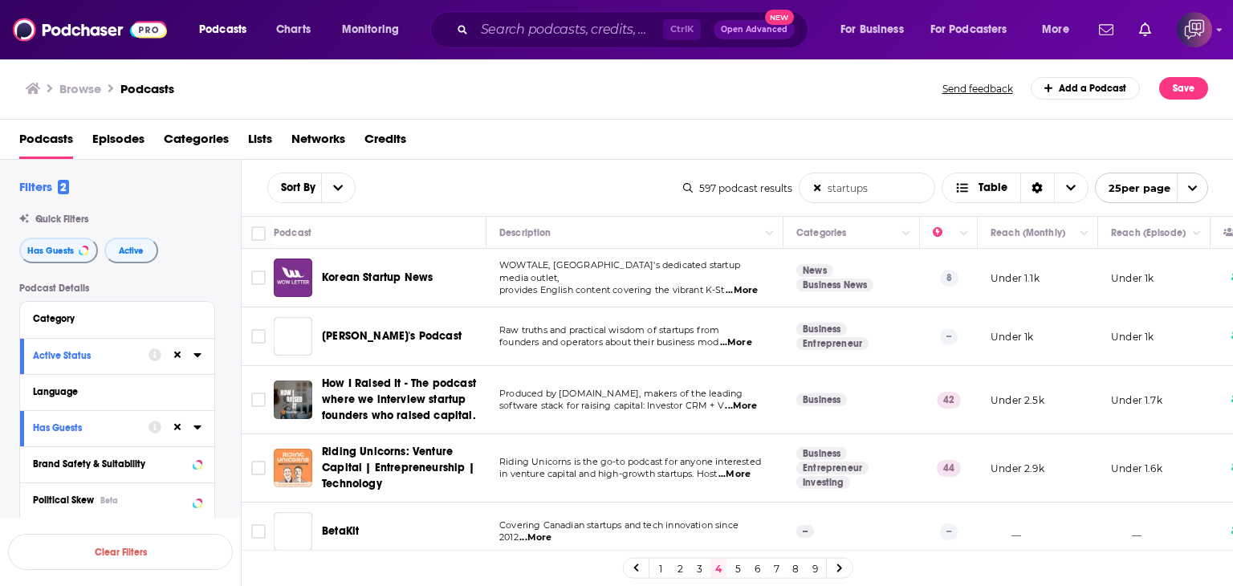
scroll to position [80, 0]
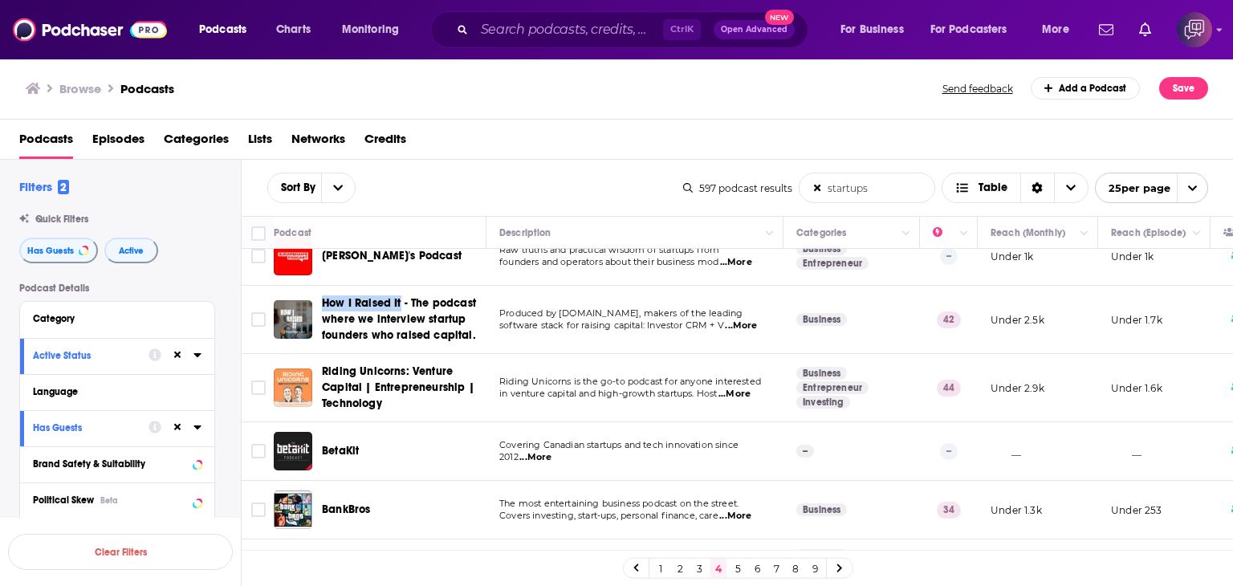
drag, startPoint x: 319, startPoint y: 291, endPoint x: 399, endPoint y: 290, distance: 79.5
click at [399, 290] on td "How I Raised It - The podcast where we interview startup founders who raised ca…" at bounding box center [380, 320] width 213 height 68
copy span "How I Raised It"
drag, startPoint x: 315, startPoint y: 357, endPoint x: 402, endPoint y: 359, distance: 87.5
click at [402, 359] on td "Riding Unicorns: Venture Capital | Entrepreneurship | Technology" at bounding box center [380, 388] width 213 height 68
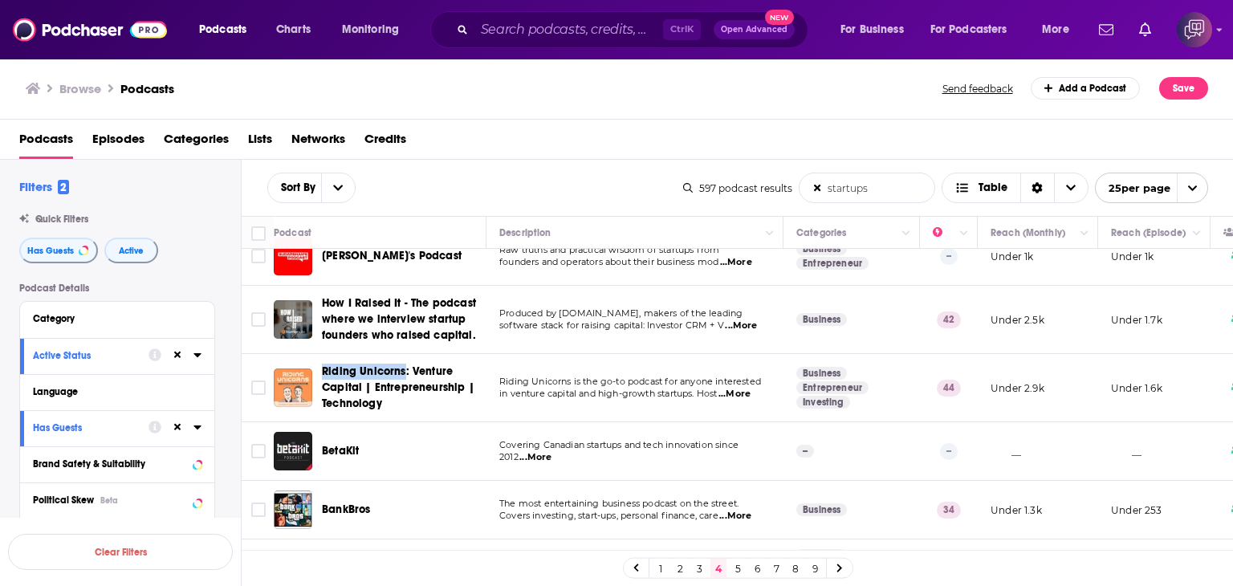
copy span "Riding Unicorns"
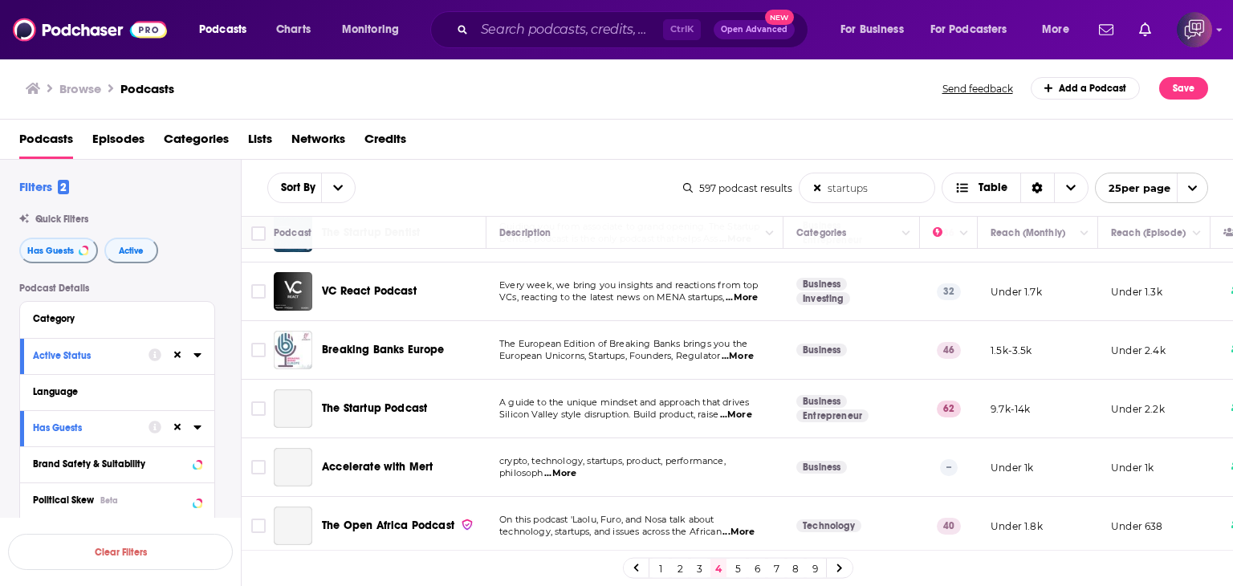
scroll to position [482, 0]
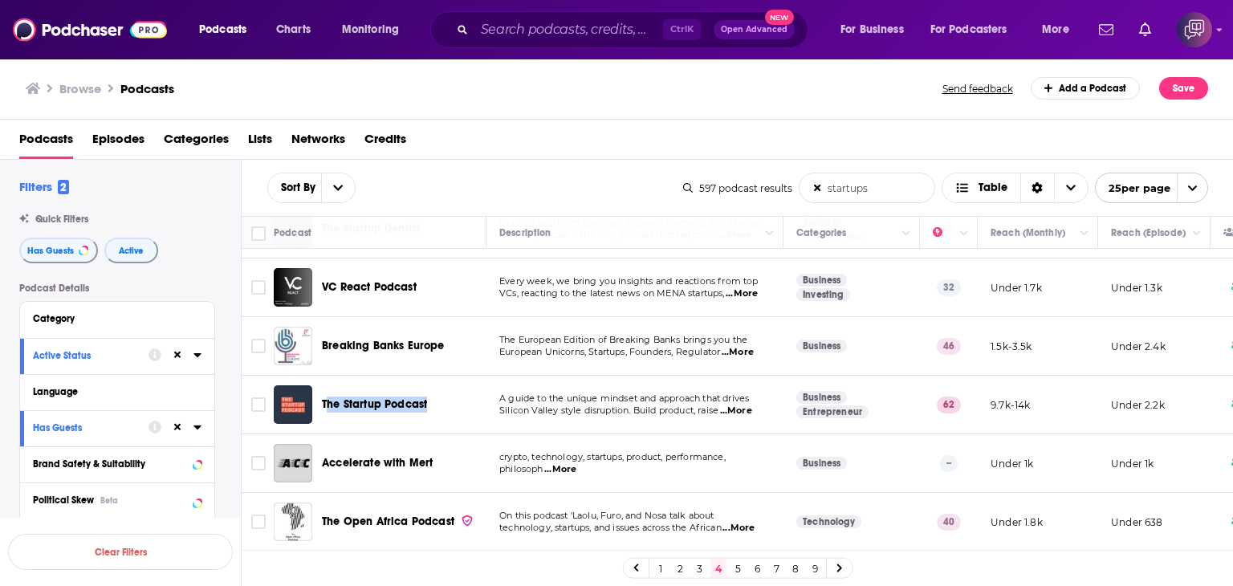
drag, startPoint x: 326, startPoint y: 389, endPoint x: 462, endPoint y: 389, distance: 135.7
click at [462, 389] on div "The Startup Podcast" at bounding box center [405, 404] width 167 height 39
drag, startPoint x: 321, startPoint y: 386, endPoint x: 435, endPoint y: 393, distance: 114.2
click at [433, 393] on div "The Startup Podcast" at bounding box center [381, 404] width 215 height 39
copy span "The Startup Podcast"
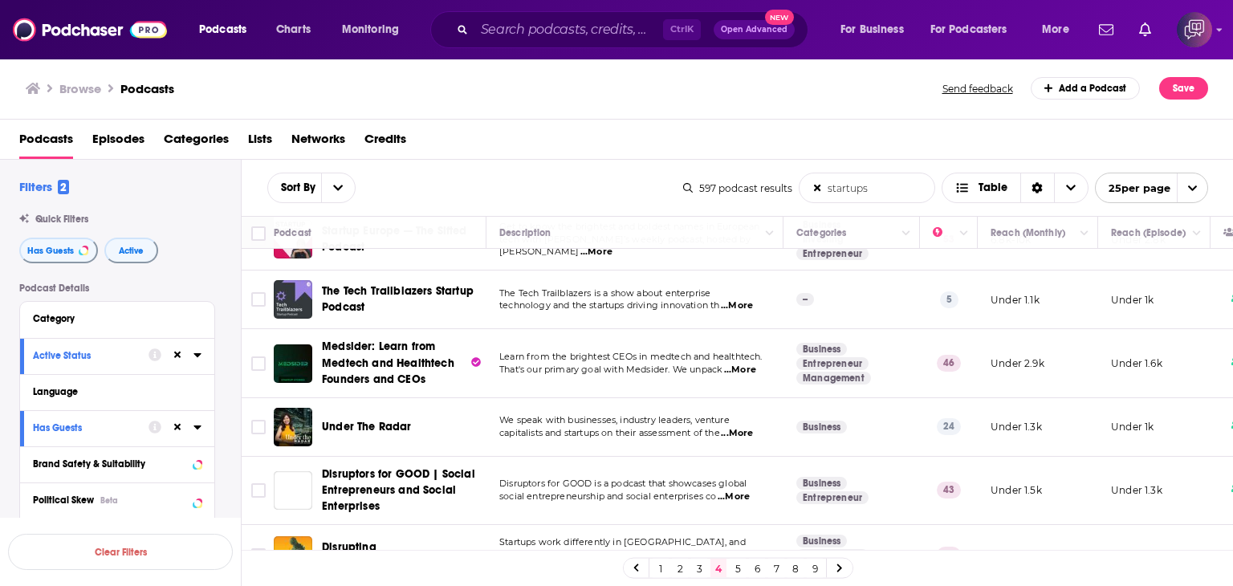
scroll to position [1204, 0]
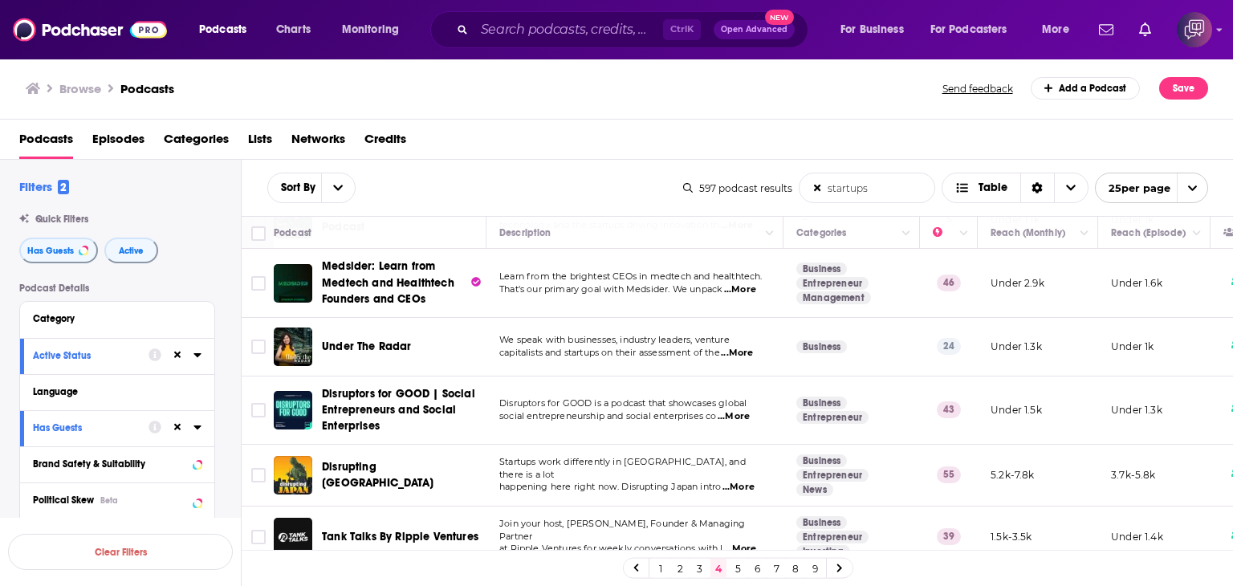
click at [742, 412] on span "...More" at bounding box center [734, 416] width 32 height 13
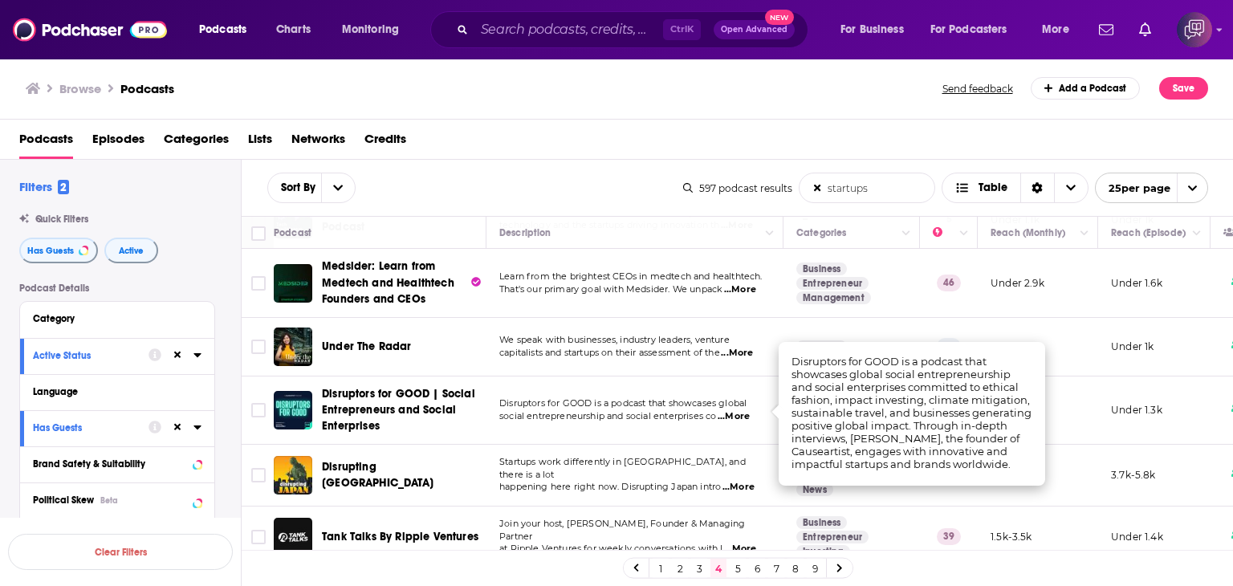
click at [610, 98] on div "Browse Podcasts" at bounding box center [485, 88] width 918 height 22
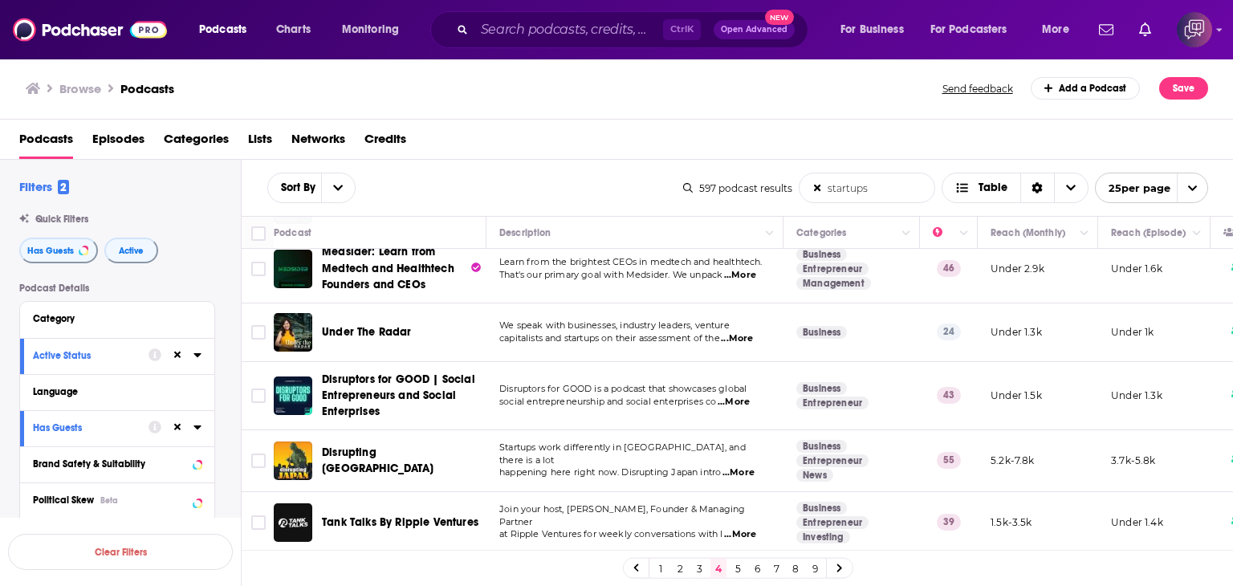
scroll to position [1227, 0]
click at [738, 568] on link "5" at bounding box center [738, 568] width 16 height 19
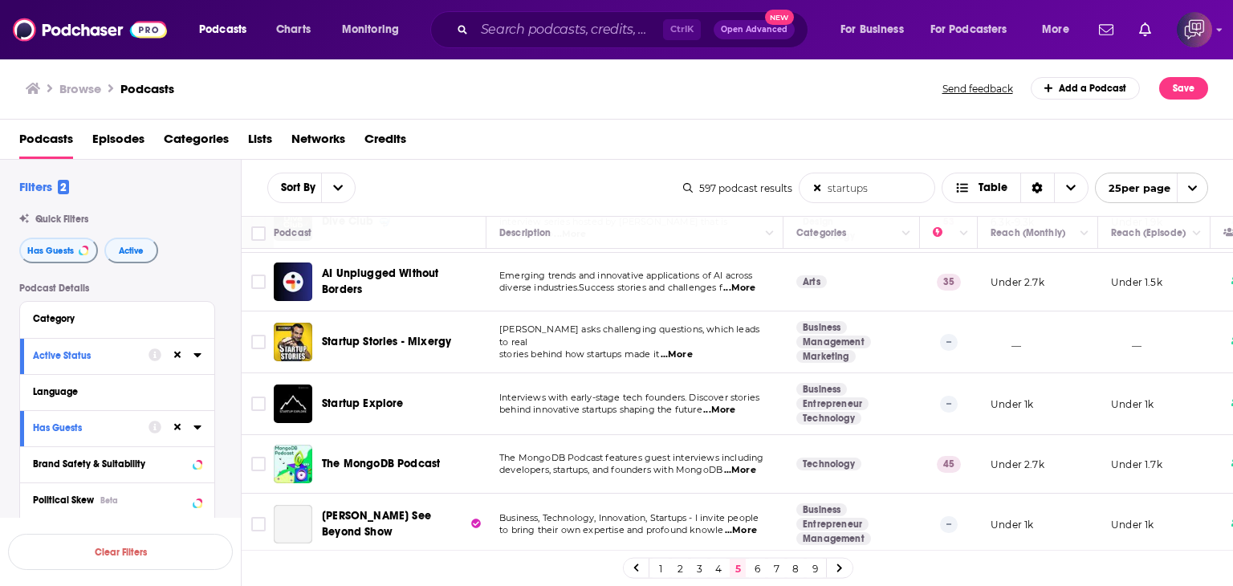
scroll to position [321, 0]
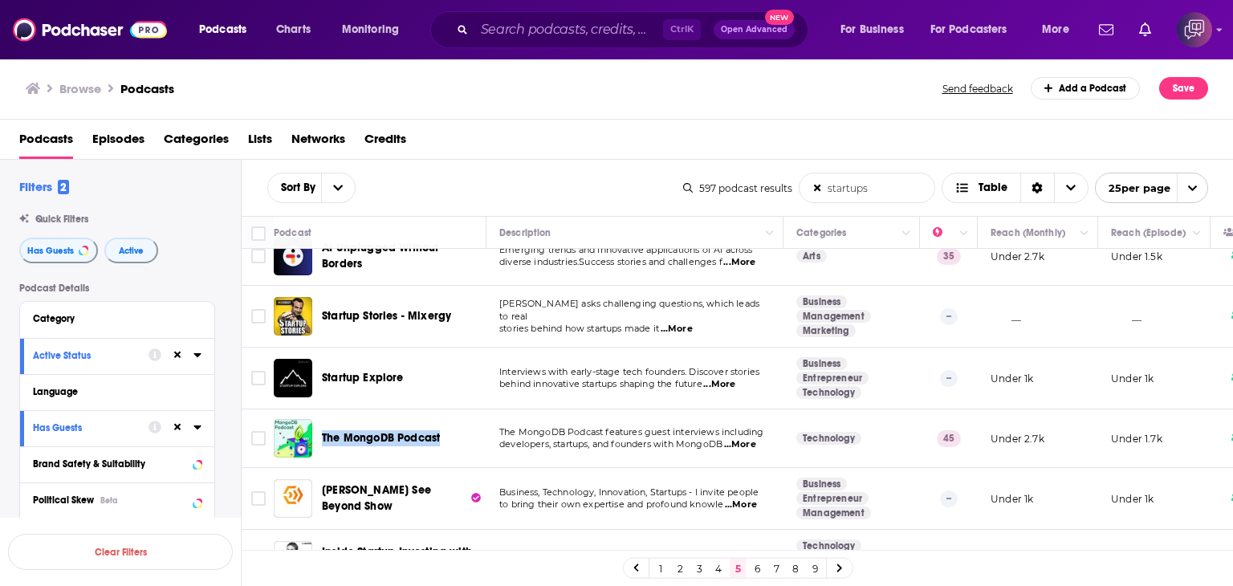
drag, startPoint x: 320, startPoint y: 423, endPoint x: 447, endPoint y: 423, distance: 126.8
click at [447, 423] on div "The MongoDB Podcast" at bounding box center [381, 438] width 215 height 39
copy span "The MongoDB Podcast"
click at [756, 568] on link "6" at bounding box center [757, 568] width 16 height 19
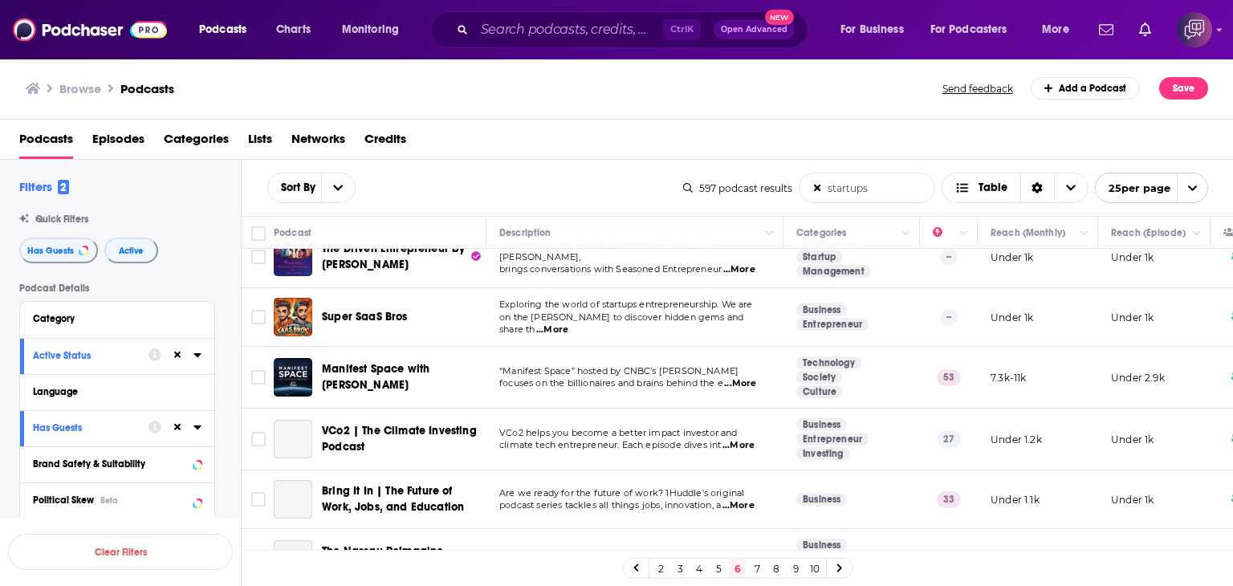
scroll to position [241, 0]
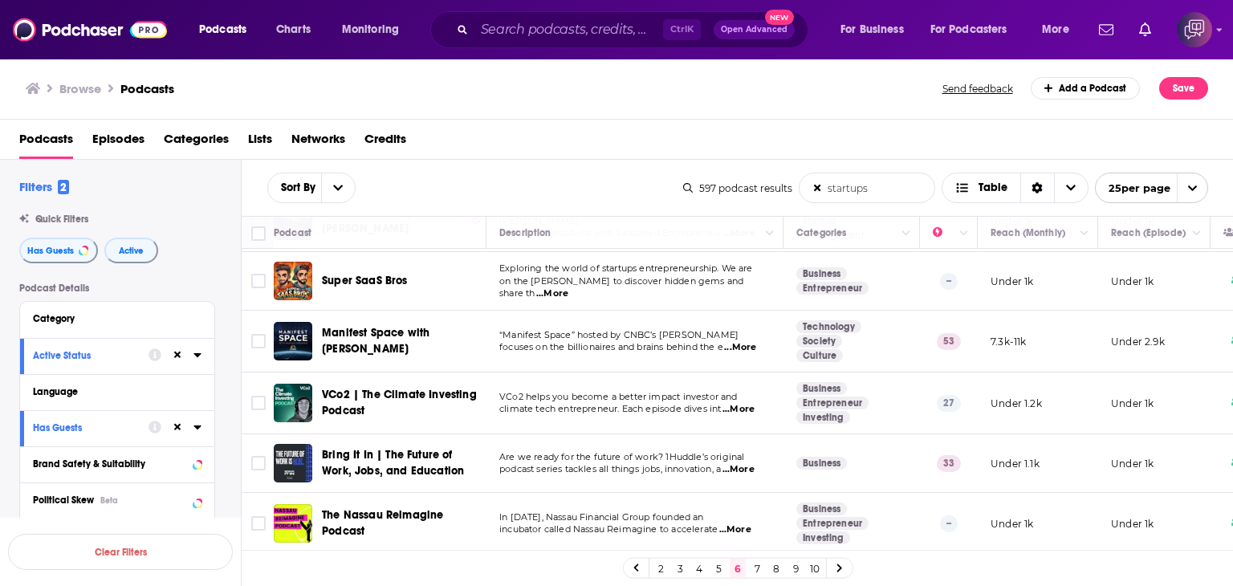
click at [751, 344] on span "...More" at bounding box center [740, 347] width 32 height 13
click at [633, 94] on div "Browse Podcasts" at bounding box center [485, 88] width 918 height 22
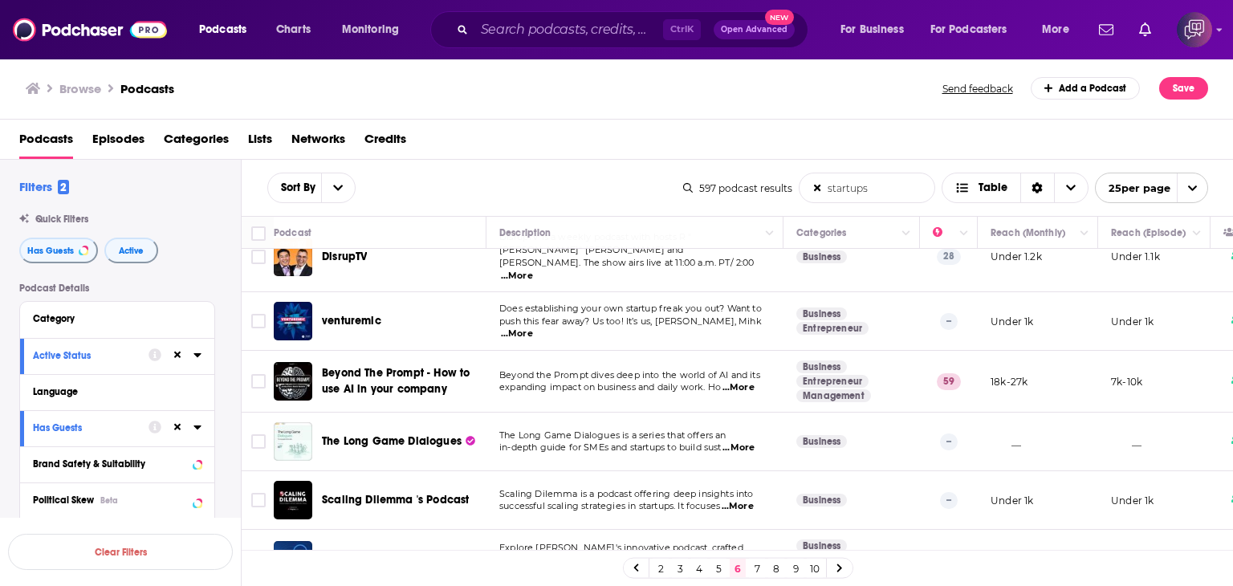
scroll to position [1044, 0]
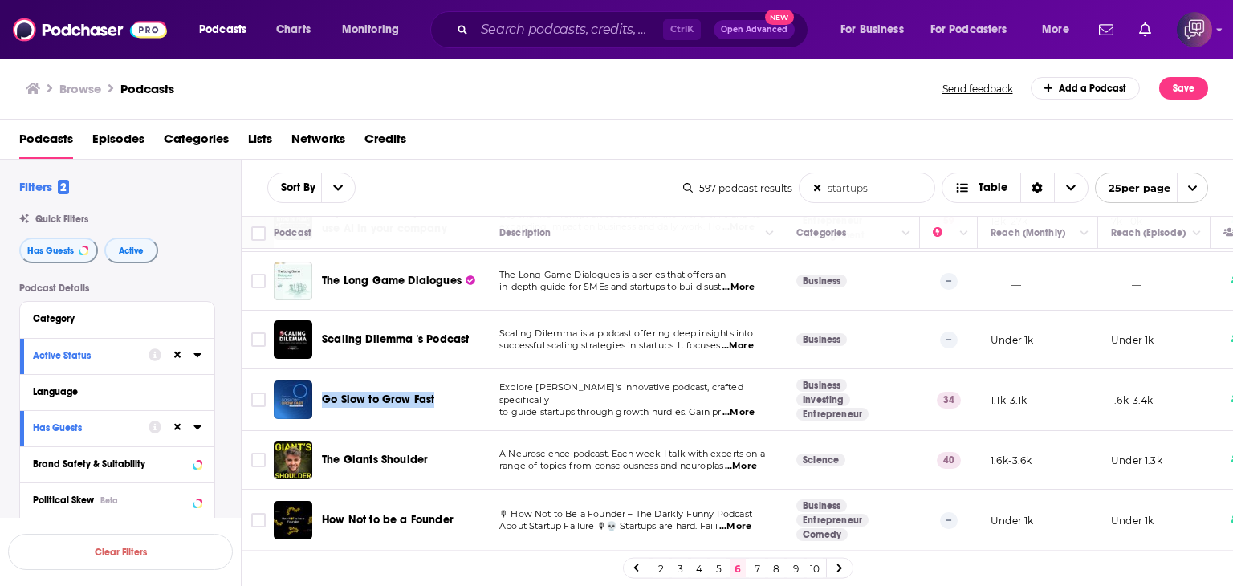
drag, startPoint x: 323, startPoint y: 367, endPoint x: 437, endPoint y: 372, distance: 114.9
click at [437, 380] on div "Go Slow to Grow Fast" at bounding box center [405, 399] width 167 height 39
copy span "Go Slow to Grow Fast"
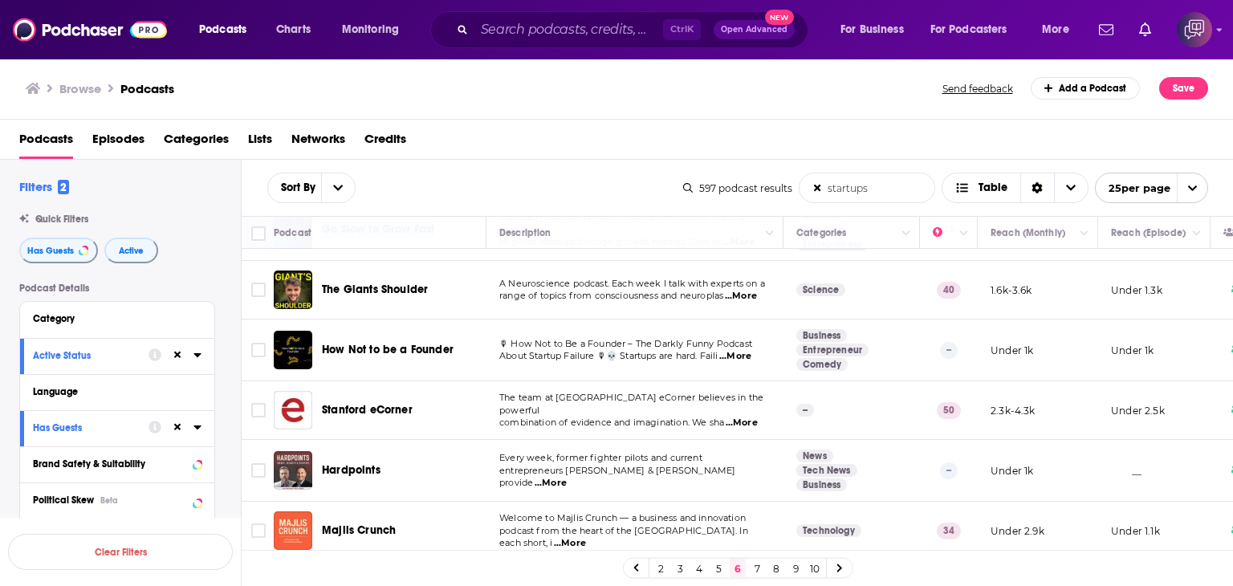
scroll to position [1217, 0]
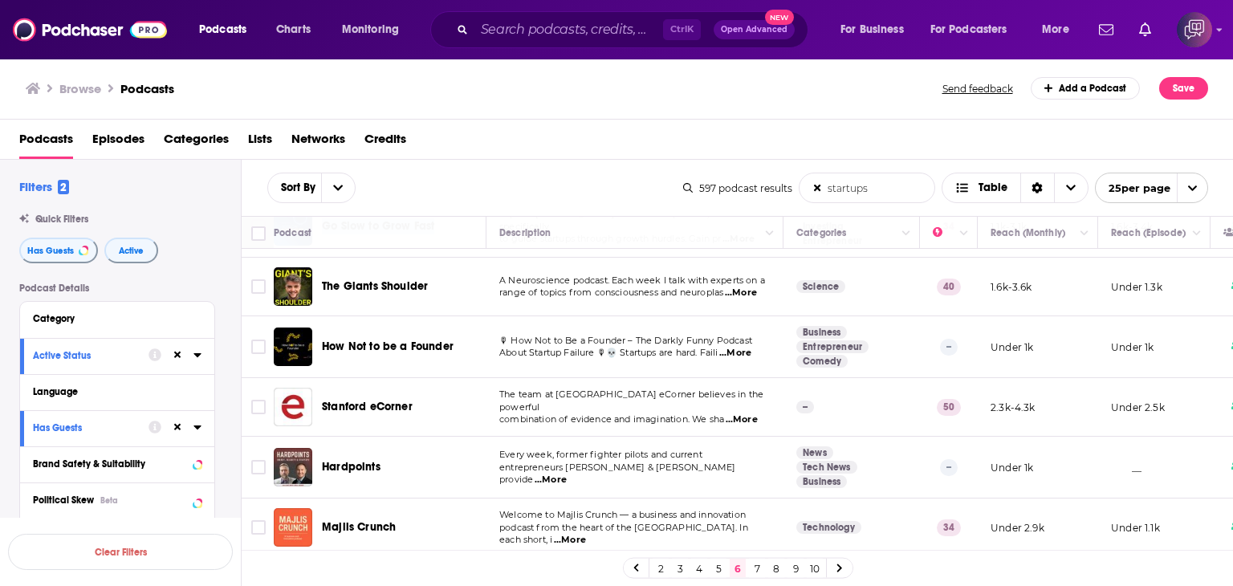
drag, startPoint x: 756, startPoint y: 566, endPoint x: 768, endPoint y: 553, distance: 17.6
click at [757, 567] on link "7" at bounding box center [757, 568] width 16 height 19
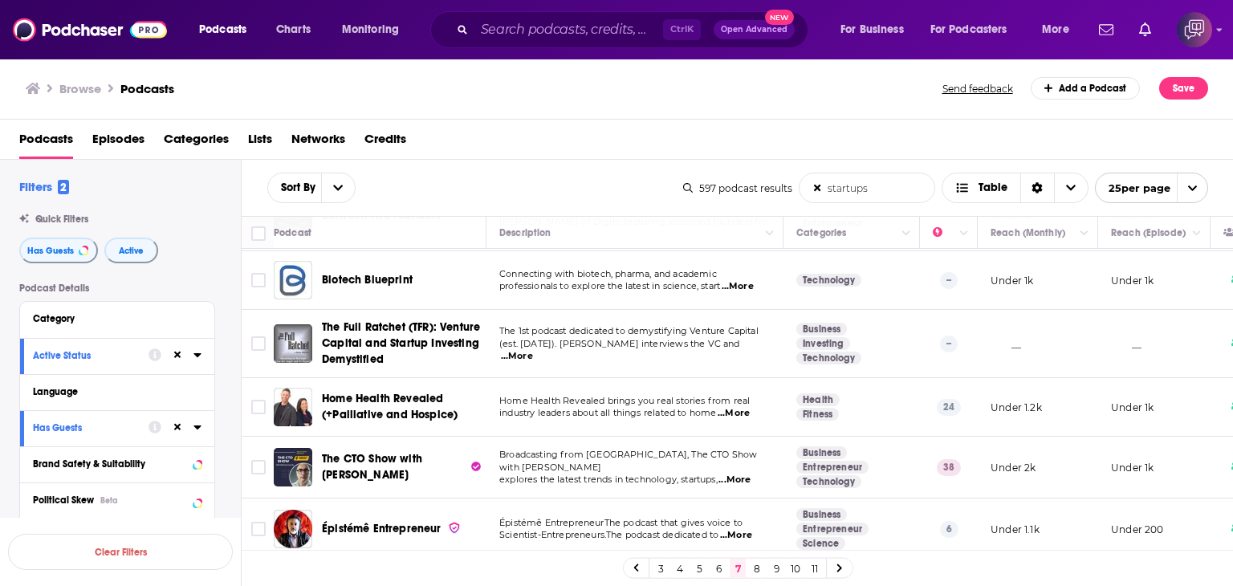
scroll to position [401, 0]
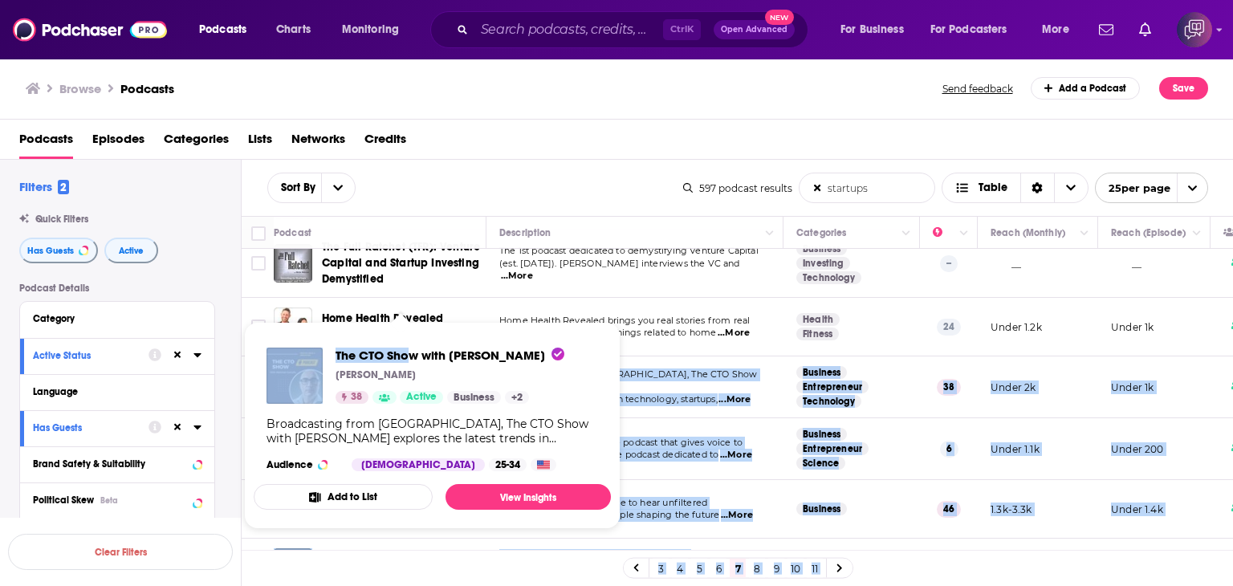
drag, startPoint x: 318, startPoint y: 337, endPoint x: 405, endPoint y: 352, distance: 88.8
click at [405, 352] on div "Podcasts Charts Monitoring Ctrl K Open Advanced New For Business For Podcasters…" at bounding box center [616, 293] width 1233 height 586
click at [355, 334] on span "The CTO Show with Mehmet Gonullu Mehmet Gonullu 38 Active Business + 2 Broadcas…" at bounding box center [432, 425] width 357 height 207
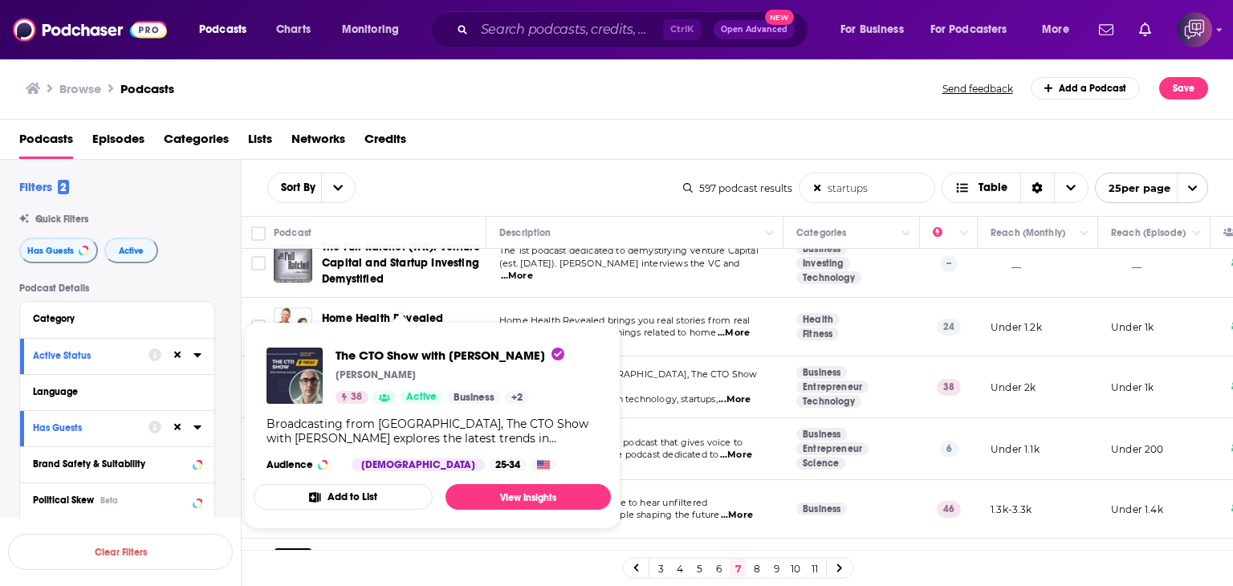
drag, startPoint x: 332, startPoint y: 342, endPoint x: 544, endPoint y: 342, distance: 211.9
click at [544, 342] on div "The CTO Show with Mehmet Gonullu Mehmet Gonullu 38 Active Business + 2 Broadcas…" at bounding box center [432, 409] width 357 height 149
copy span "The CTO Show with Mehmet Gonullu"
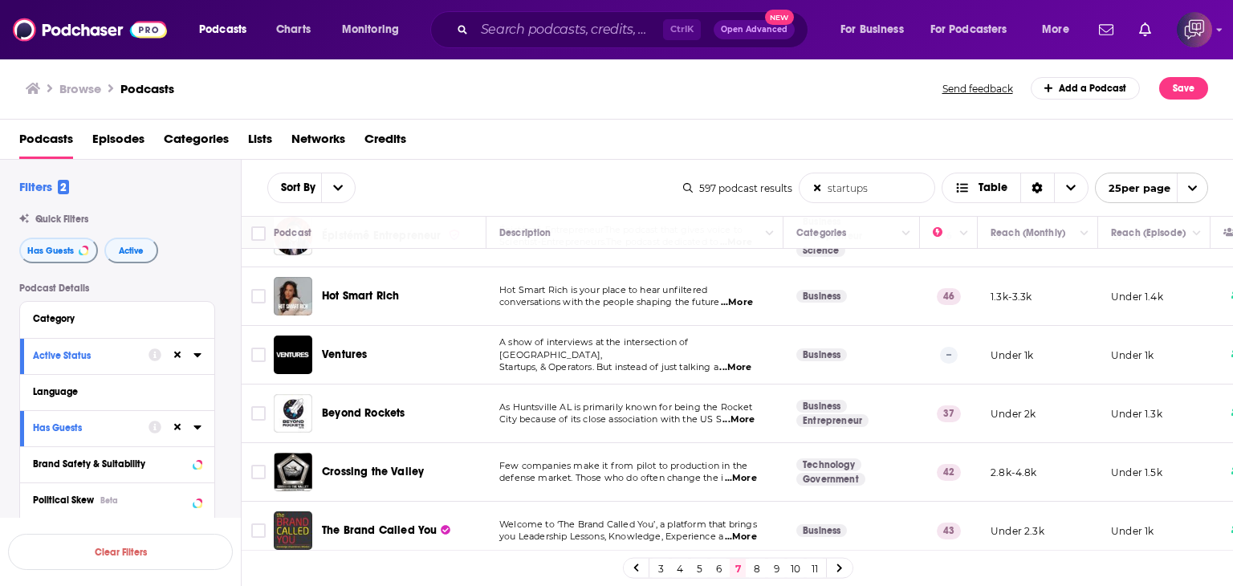
scroll to position [642, 0]
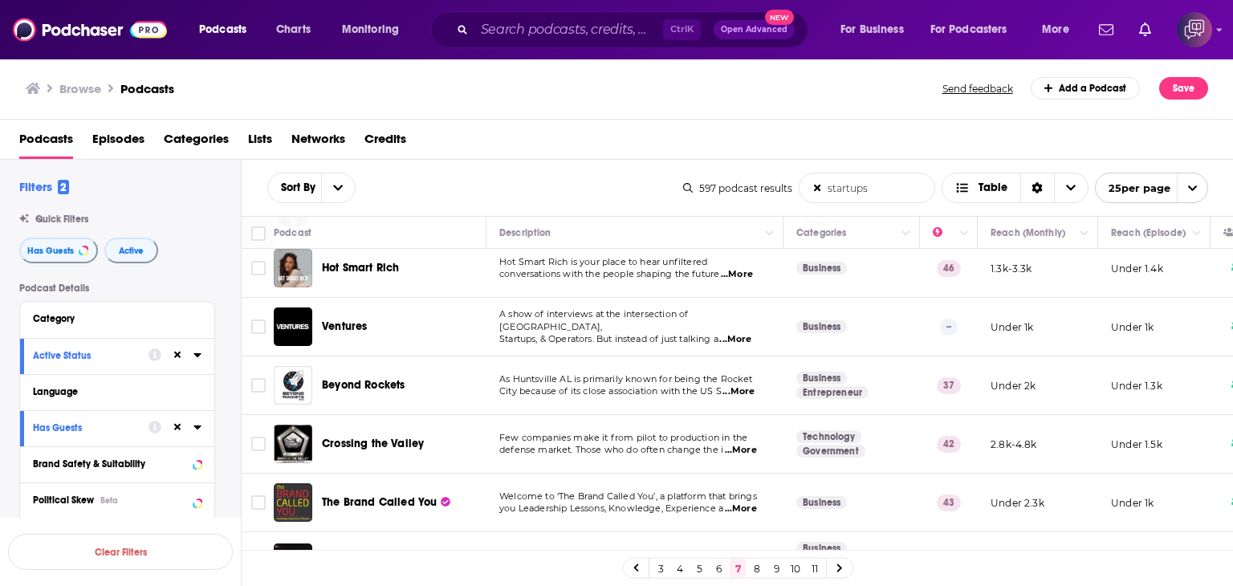
click at [748, 444] on span "...More" at bounding box center [741, 450] width 32 height 13
click at [697, 100] on div "Browse Podcasts Send feedback Add a Podcast Save" at bounding box center [617, 89] width 1234 height 62
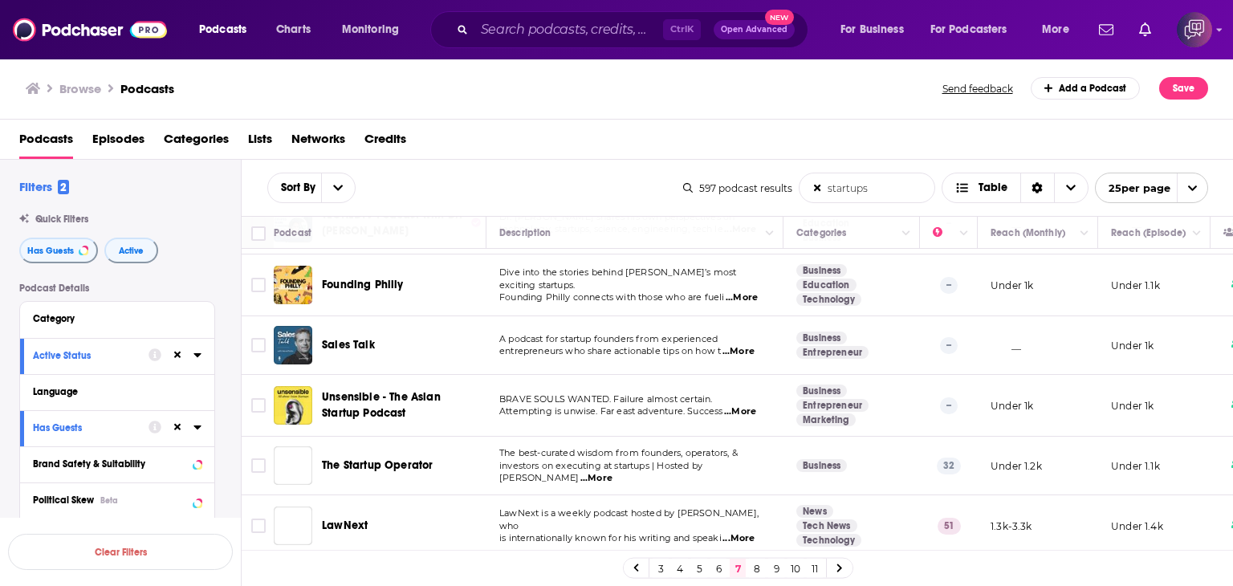
scroll to position [1124, 0]
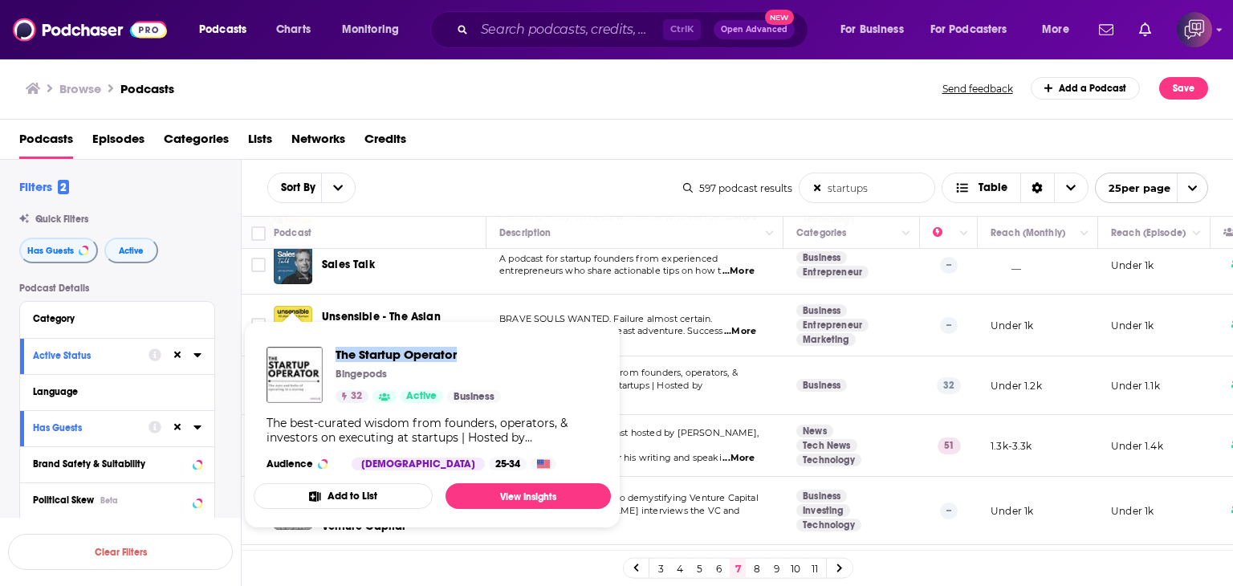
drag, startPoint x: 330, startPoint y: 336, endPoint x: 466, endPoint y: 339, distance: 136.5
click at [466, 339] on div "The Startup Operator Bingepods 32 Active Business The best-curated wisdom from …" at bounding box center [432, 408] width 357 height 149
copy span "The Startup Operator"
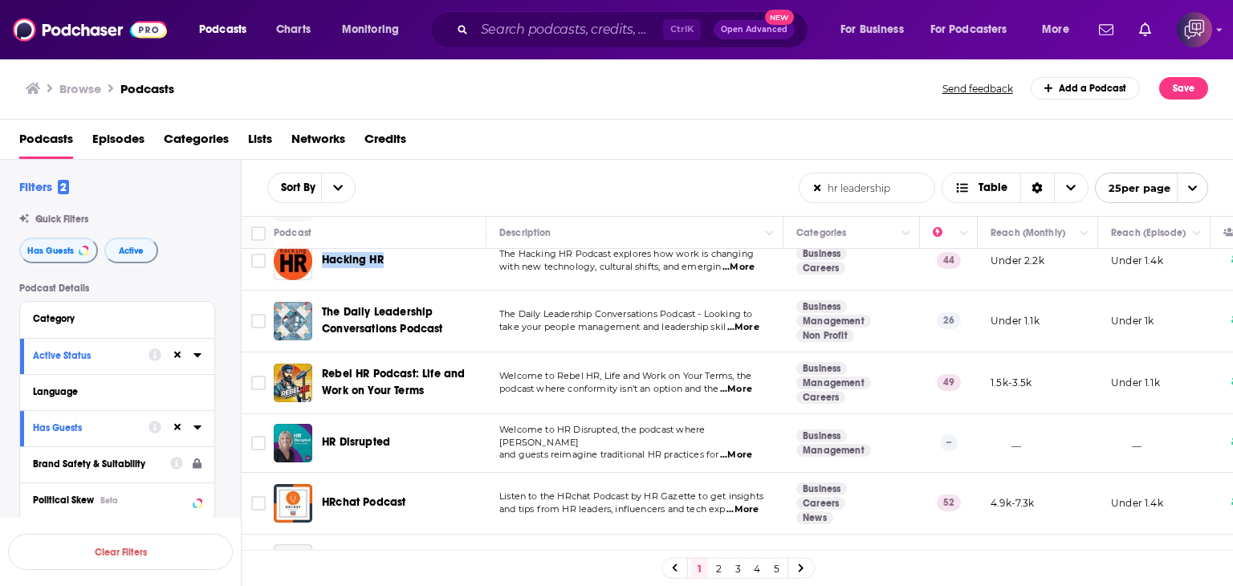
scroll to position [562, 0]
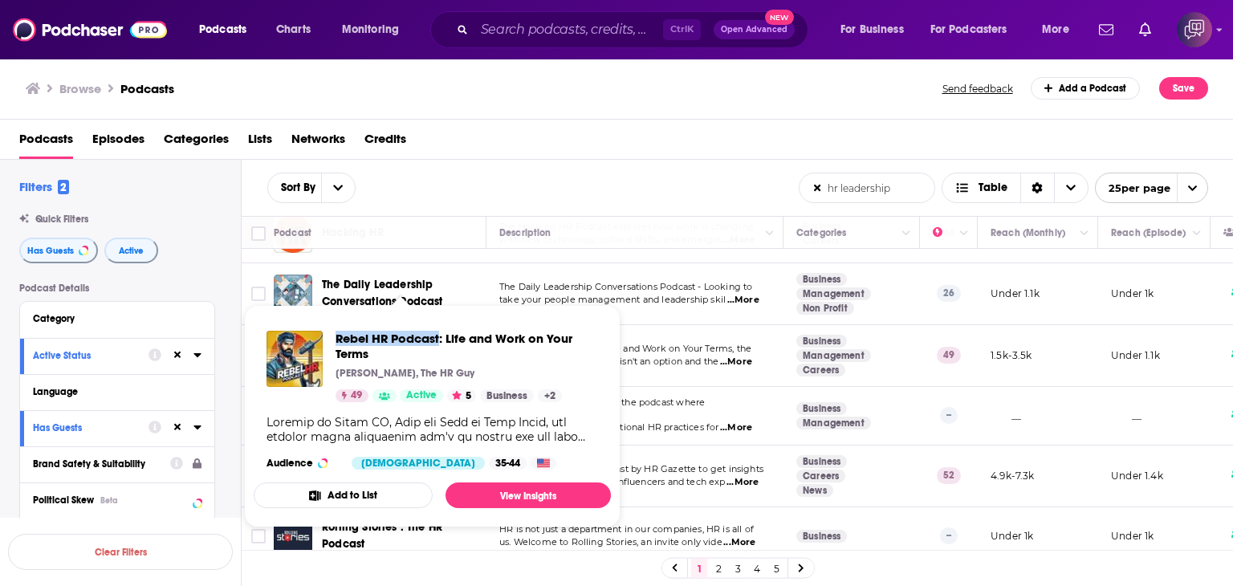
drag, startPoint x: 335, startPoint y: 326, endPoint x: 439, endPoint y: 323, distance: 104.4
click at [439, 323] on div "Rebel HR Podcast: Life and Work on Your Terms [PERSON_NAME], The HR Guy 49 Acti…" at bounding box center [432, 400] width 357 height 165
copy span "Rebel HR Podcast"
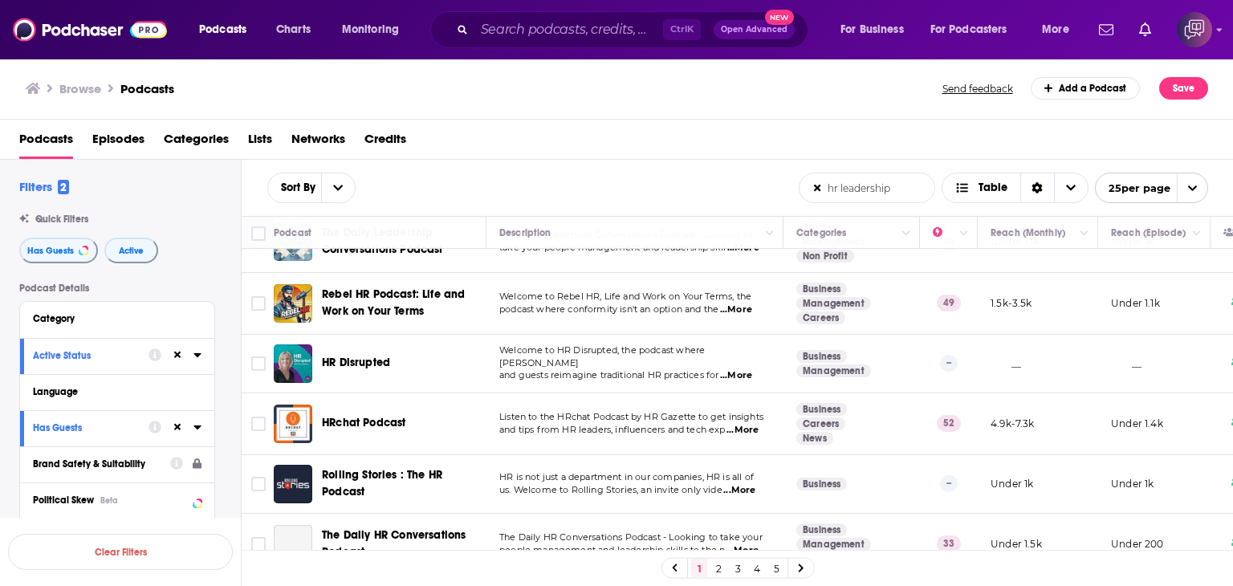
scroll to position [642, 0]
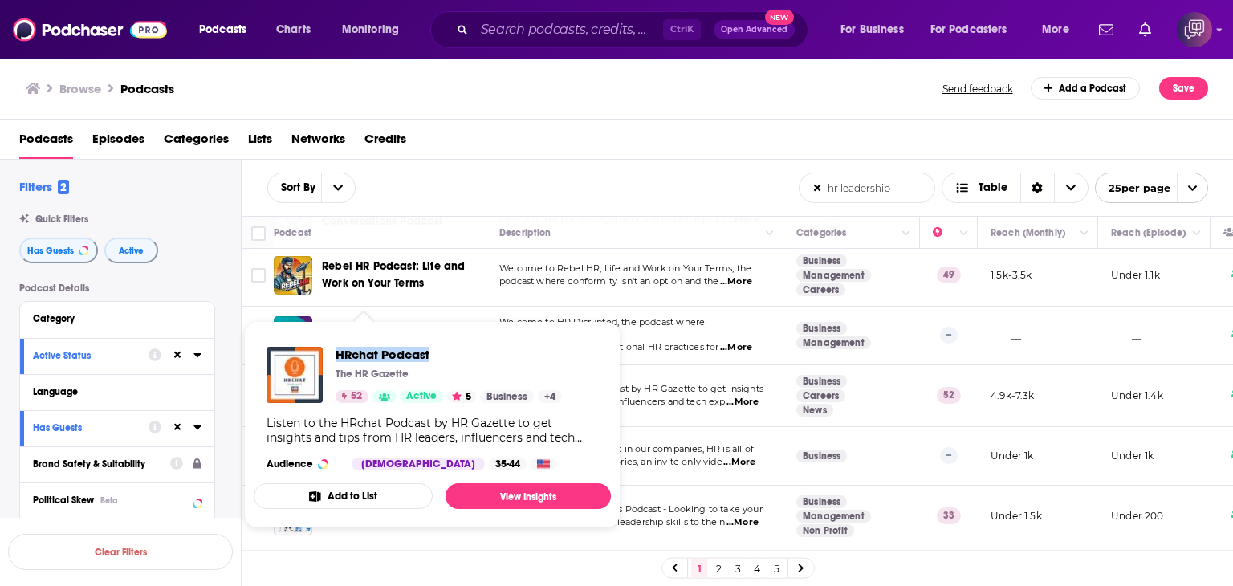
drag, startPoint x: 331, startPoint y: 340, endPoint x: 451, endPoint y: 336, distance: 120.5
click at [451, 336] on div "HRchat Podcast The HR Gazette 52 Active 5 Business + 4 Audience [DEMOGRAPHIC_DA…" at bounding box center [432, 408] width 357 height 149
copy span "HRchat Podcast"
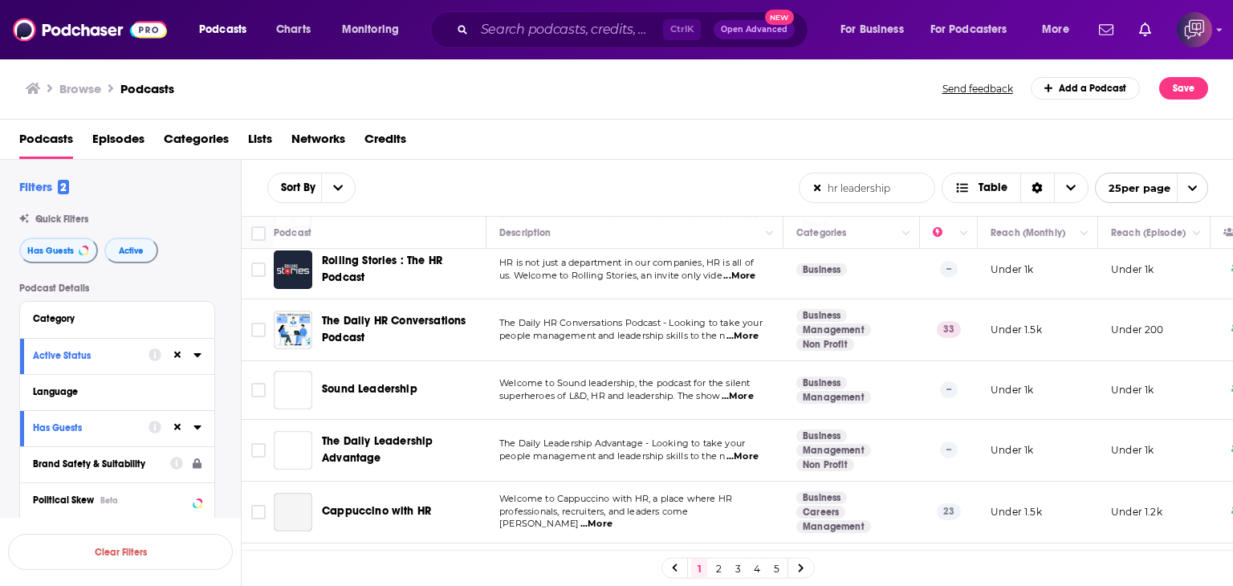
scroll to position [803, 0]
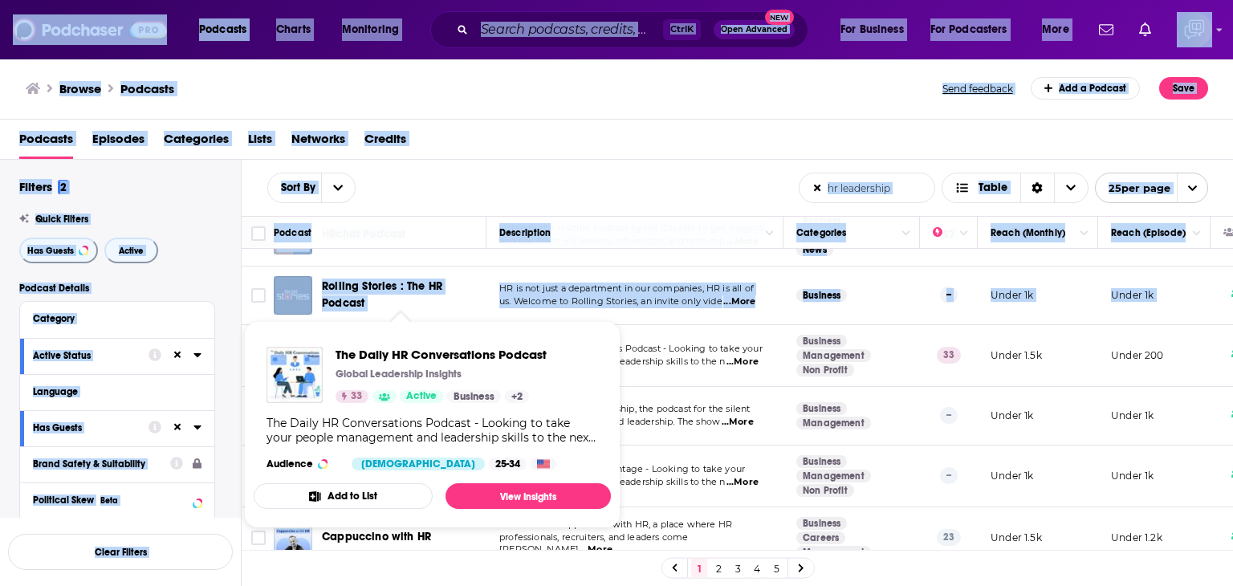
drag, startPoint x: 325, startPoint y: 332, endPoint x: 379, endPoint y: 350, distance: 56.6
click at [379, 350] on div "Podcasts Charts Monitoring Ctrl K Open Advanced New For Business For Podcasters…" at bounding box center [616, 293] width 1233 height 586
click at [340, 332] on span "The Daily HR Conversations Podcast Global Leadership Insights 33 Active Busines…" at bounding box center [432, 424] width 357 height 207
click at [372, 335] on div "The Daily HR Conversations Podcast Global Leadership Insights 33 Active Busines…" at bounding box center [432, 408] width 357 height 149
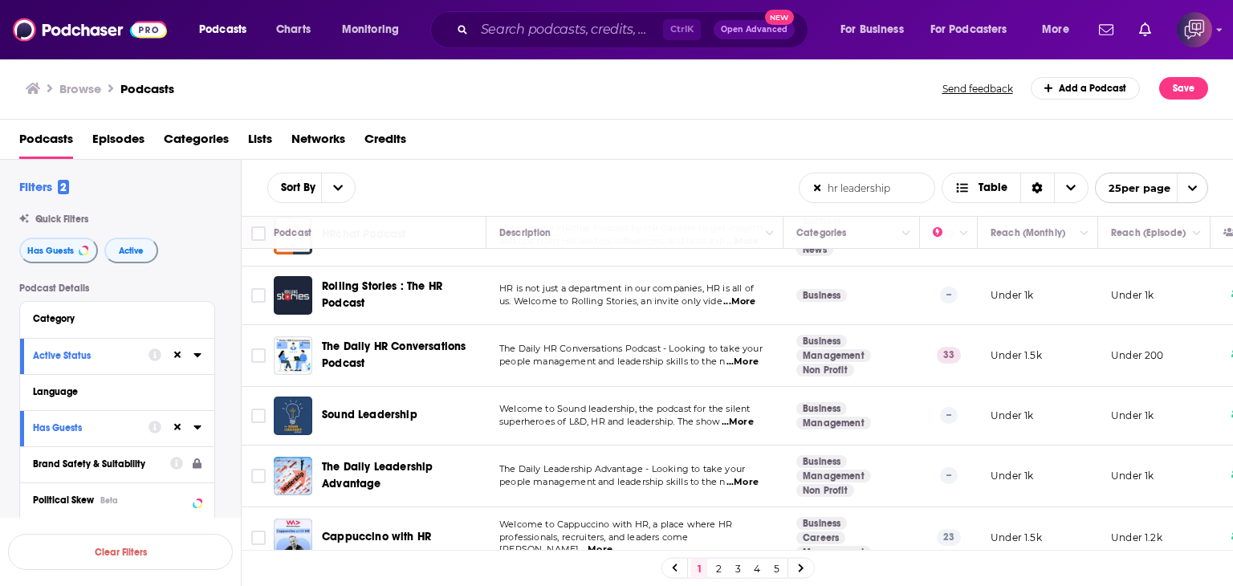
click at [438, 92] on div "Browse Podcasts" at bounding box center [485, 88] width 918 height 22
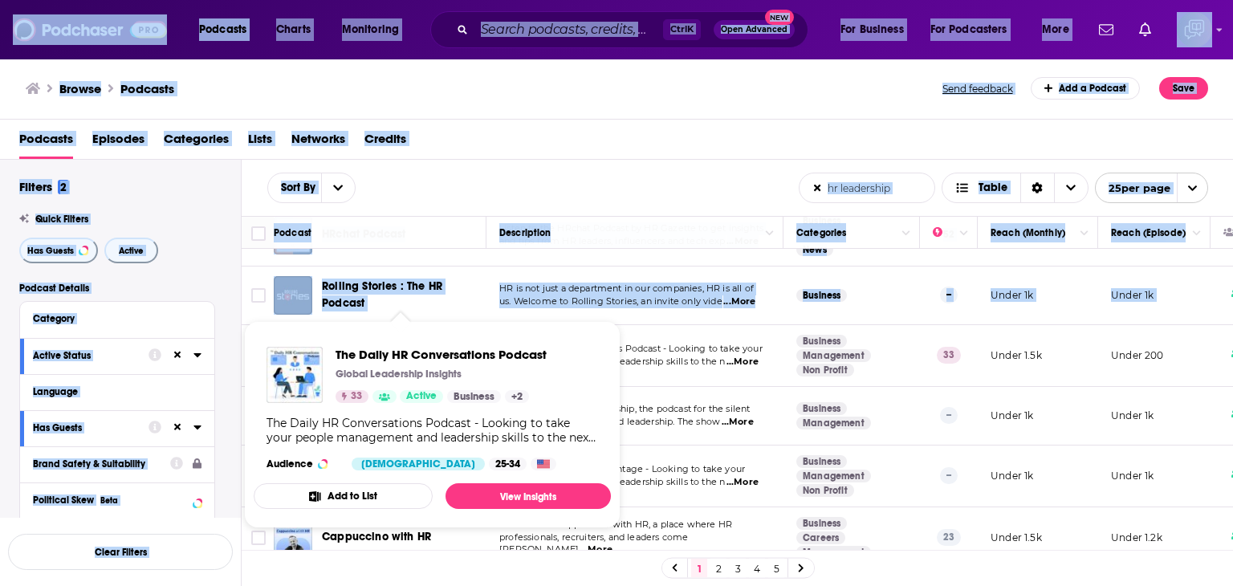
drag, startPoint x: 320, startPoint y: 335, endPoint x: 398, endPoint y: 356, distance: 80.8
click at [401, 359] on div "Podcasts Charts Monitoring Ctrl K Open Advanced New For Business For Podcasters…" at bounding box center [616, 293] width 1233 height 586
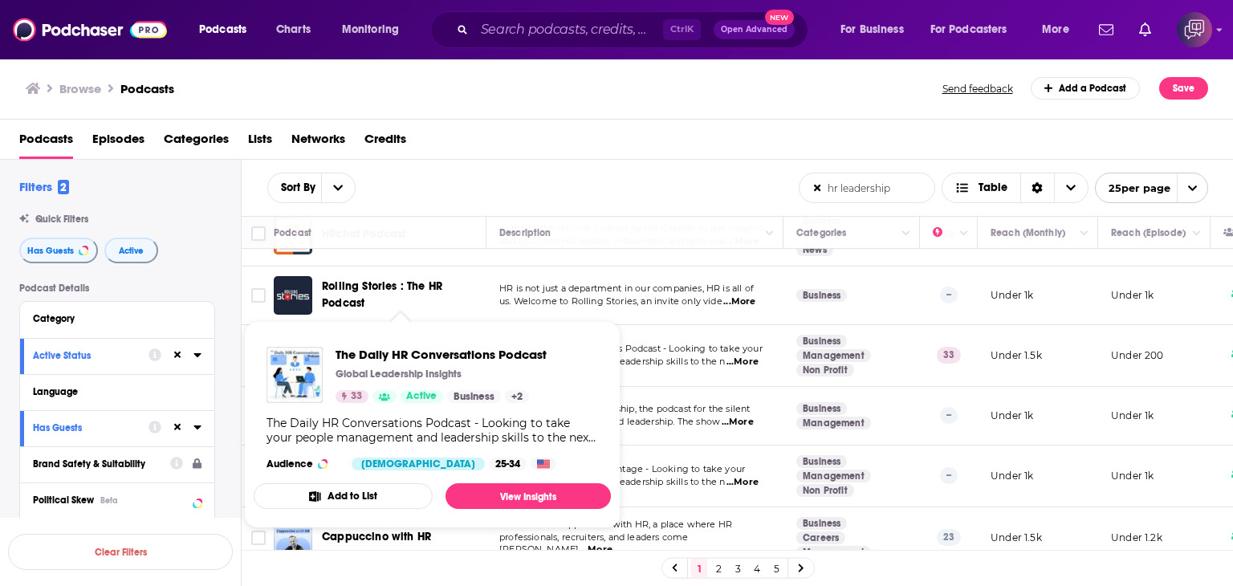
click at [515, 332] on span "The Daily HR Conversations Podcast Global Leadership Insights 33 Active Busines…" at bounding box center [432, 424] width 357 height 207
drag, startPoint x: 332, startPoint y: 331, endPoint x: 574, endPoint y: 339, distance: 241.7
click at [573, 339] on span "The Daily HR Conversations Podcast Global Leadership Insights 33 Active Busines…" at bounding box center [432, 424] width 357 height 207
copy span "The Daily HR Conversations Podcast"
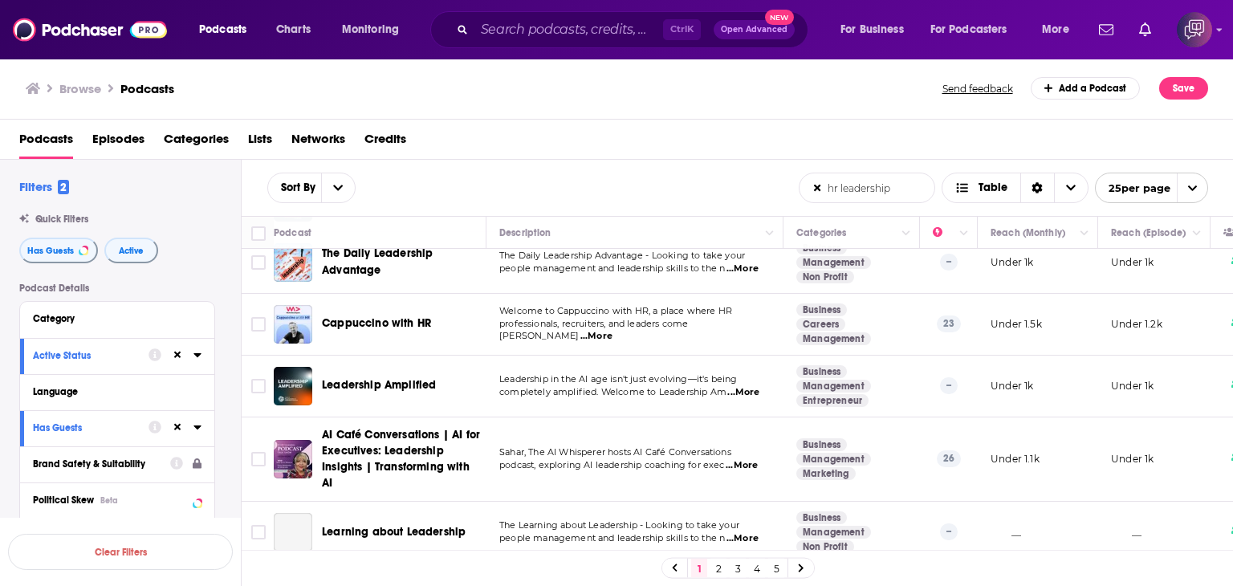
scroll to position [1044, 0]
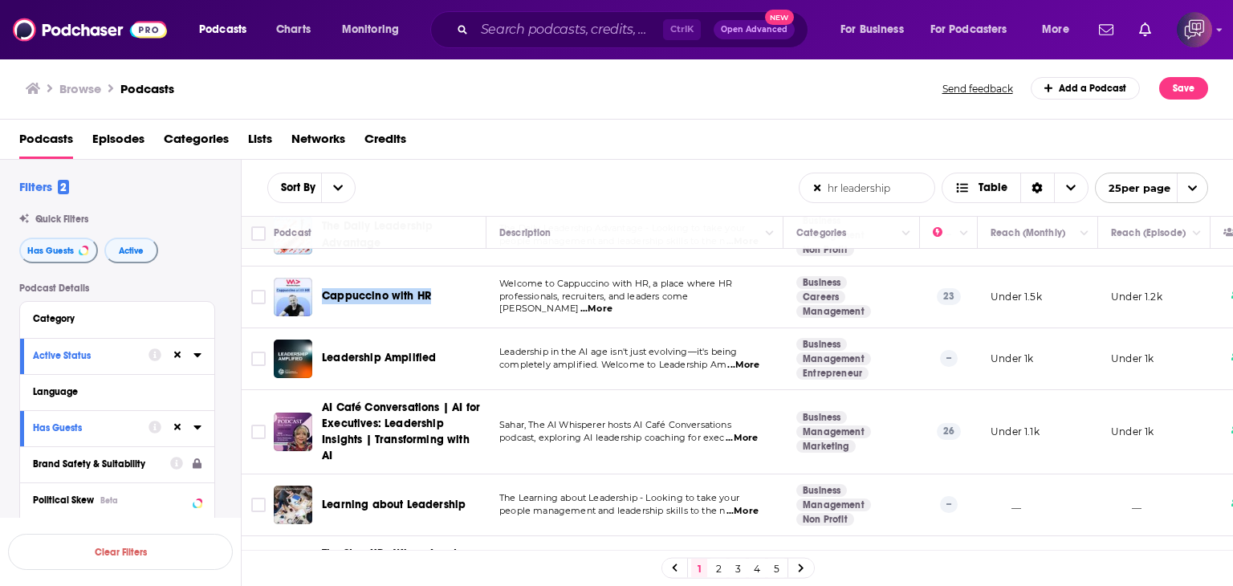
drag, startPoint x: 322, startPoint y: 280, endPoint x: 440, endPoint y: 286, distance: 118.1
click at [440, 286] on div "Cappuccino with HR" at bounding box center [405, 297] width 167 height 39
copy span "Cappuccino with HR"
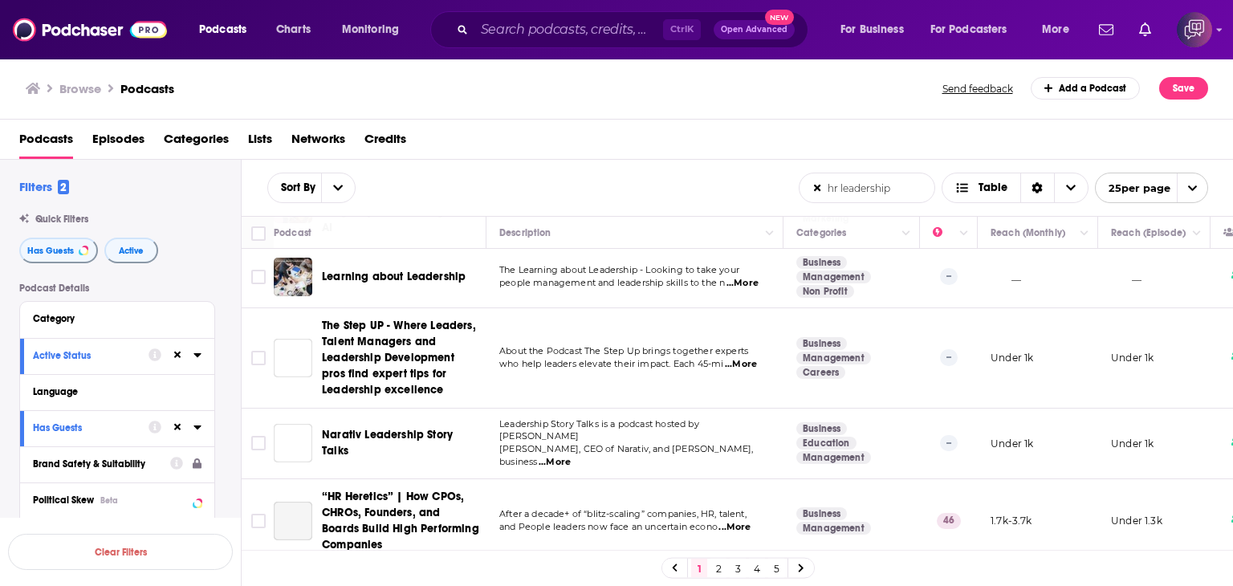
scroll to position [1342, 0]
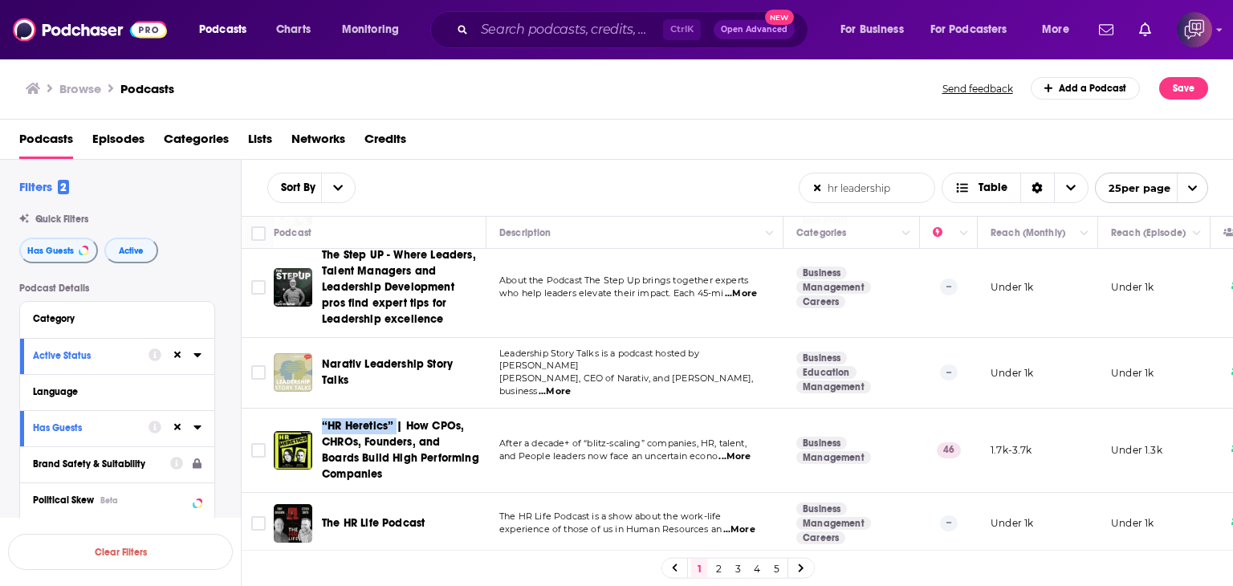
drag, startPoint x: 315, startPoint y: 399, endPoint x: 396, endPoint y: 400, distance: 81.1
click at [396, 409] on td "“HR Heretics” | How CPOs, CHROs, Founders, and Boards Build High Performing Com…" at bounding box center [380, 451] width 213 height 84
copy span "“HR Heretics”"
drag, startPoint x: 716, startPoint y: 571, endPoint x: 832, endPoint y: 539, distance: 119.8
click at [716, 571] on link "2" at bounding box center [718, 568] width 16 height 19
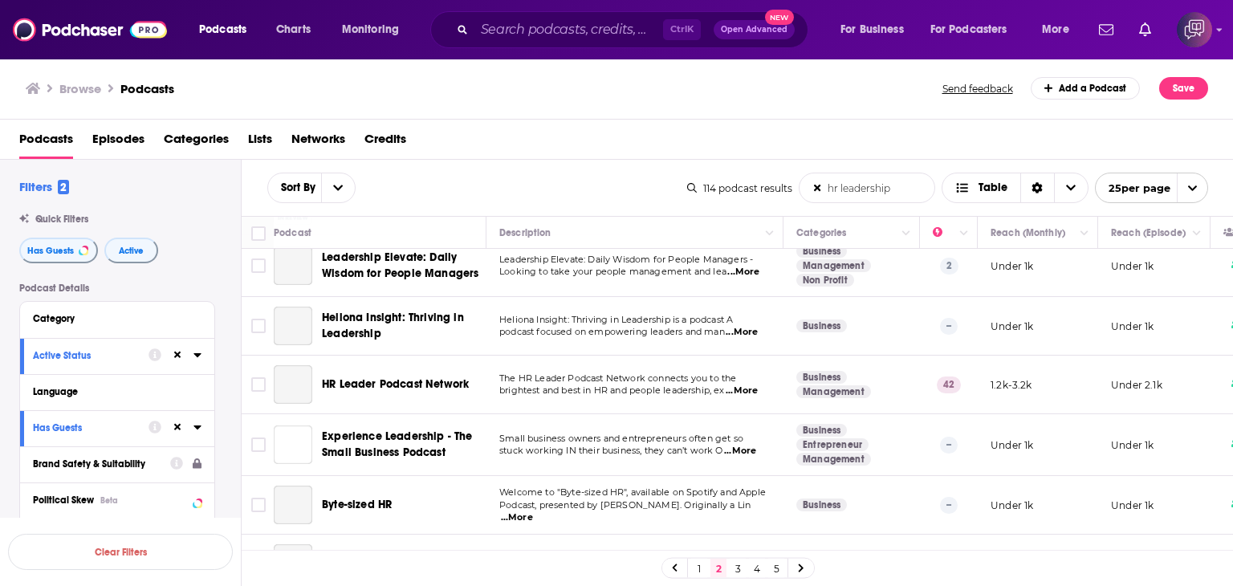
scroll to position [321, 0]
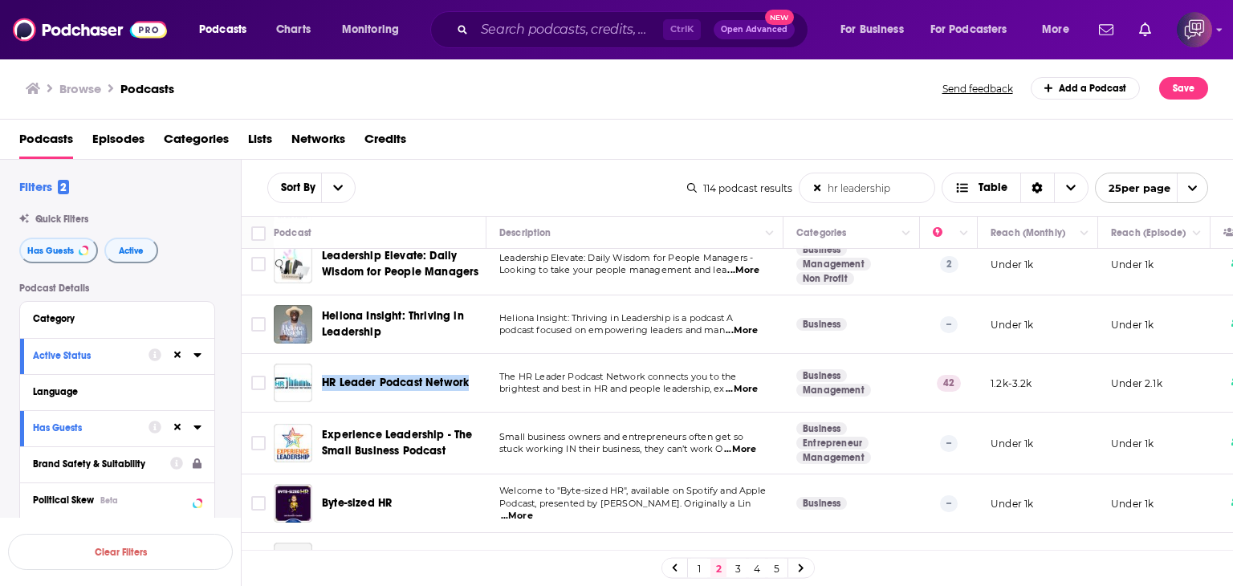
drag, startPoint x: 325, startPoint y: 359, endPoint x: 472, endPoint y: 363, distance: 147.0
click at [472, 363] on td "HR Leader Podcast Network" at bounding box center [380, 383] width 213 height 59
copy span "HR Leader Podcast Network"
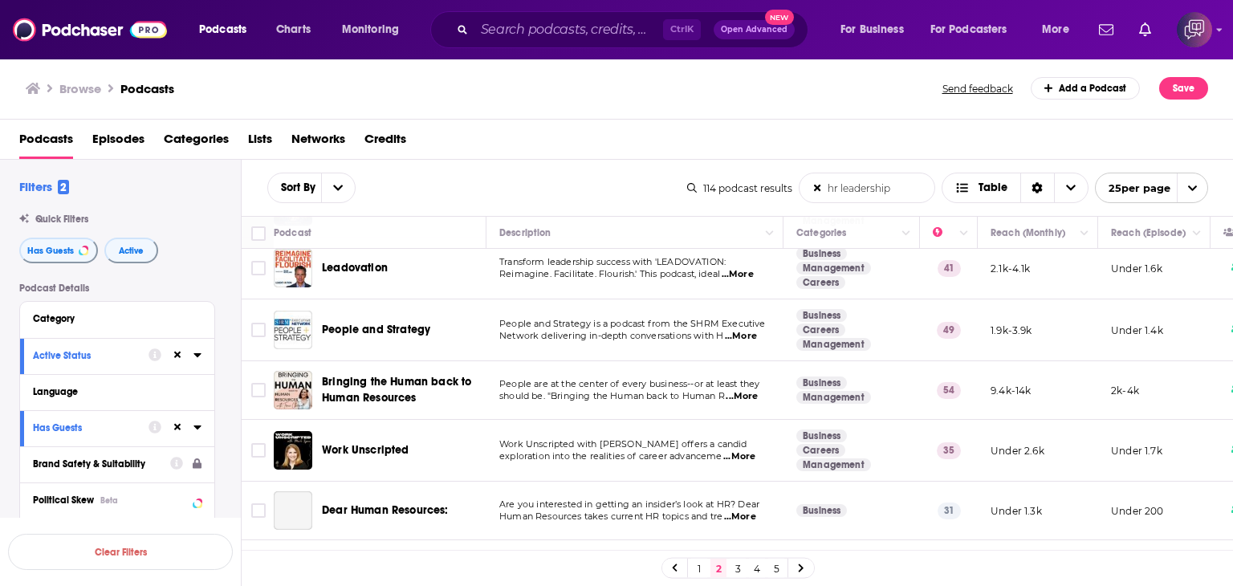
scroll to position [1124, 0]
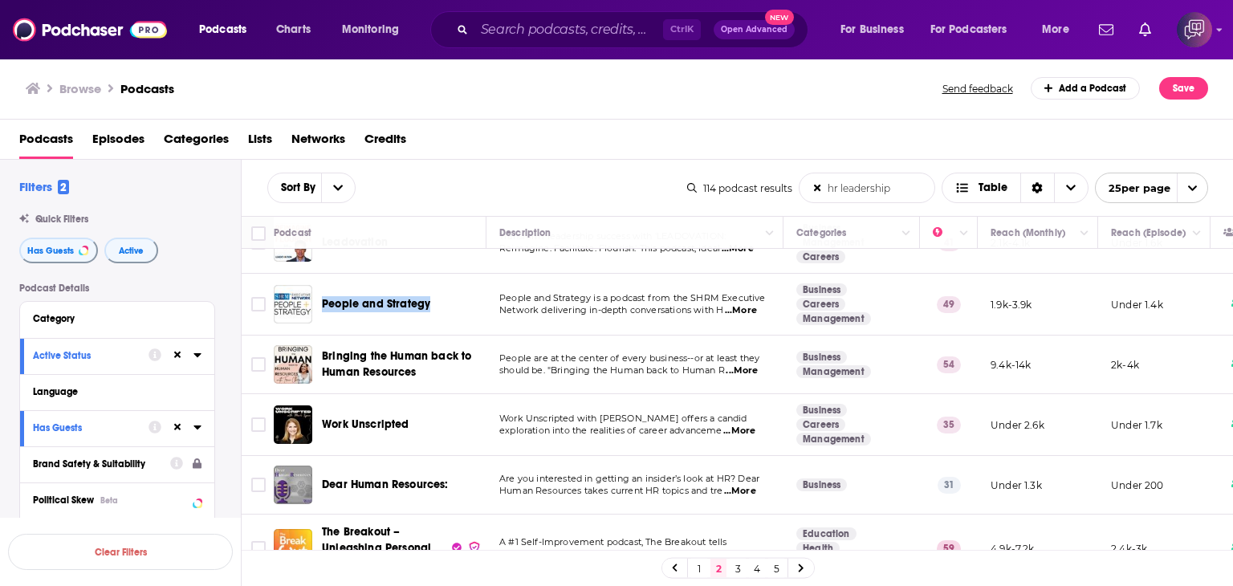
drag, startPoint x: 317, startPoint y: 283, endPoint x: 433, endPoint y: 284, distance: 115.6
click at [433, 285] on div "People and Strategy" at bounding box center [381, 304] width 215 height 39
copy span "People and Strategy"
